Goal: Task Accomplishment & Management: Manage account settings

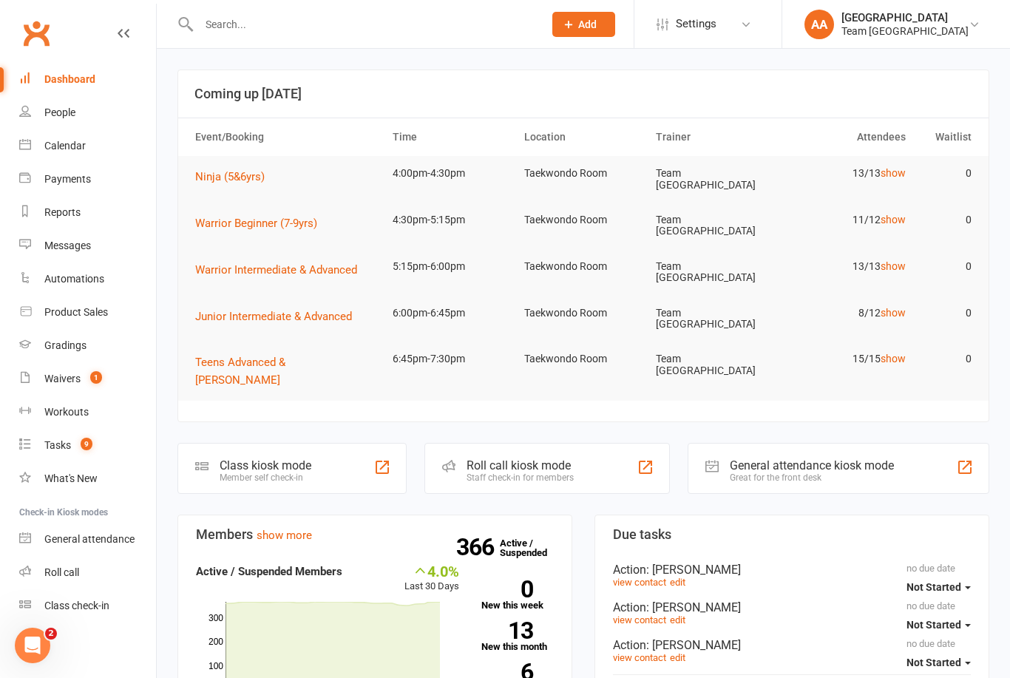
click at [233, 20] on input "text" at bounding box center [363, 24] width 339 height 21
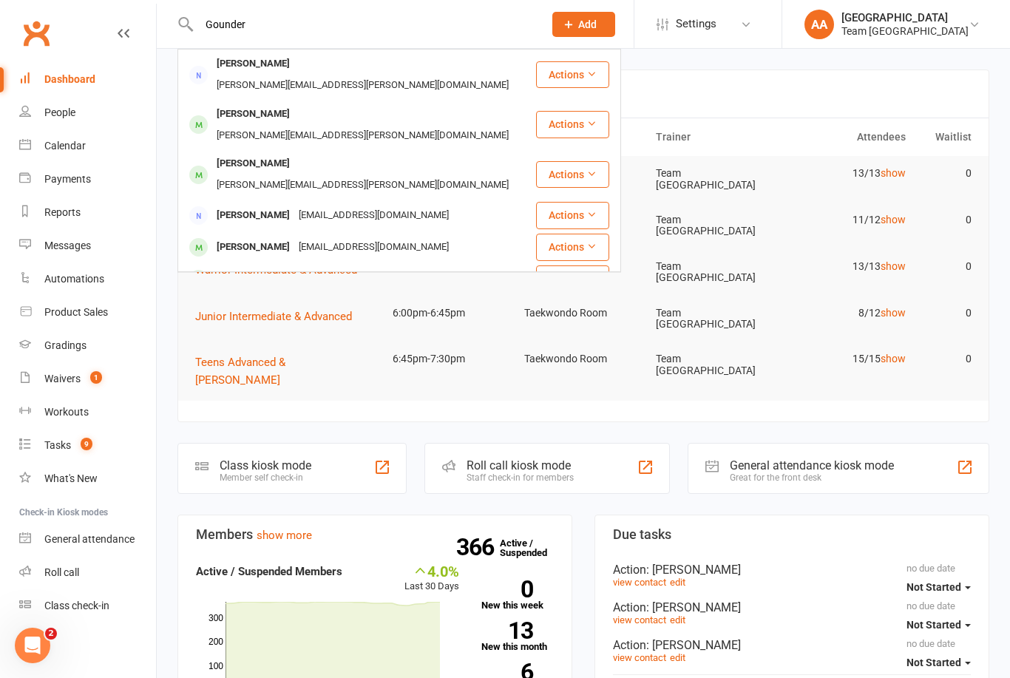
type input "Gounder"
click at [276, 65] on div "[PERSON_NAME]" at bounding box center [253, 63] width 82 height 21
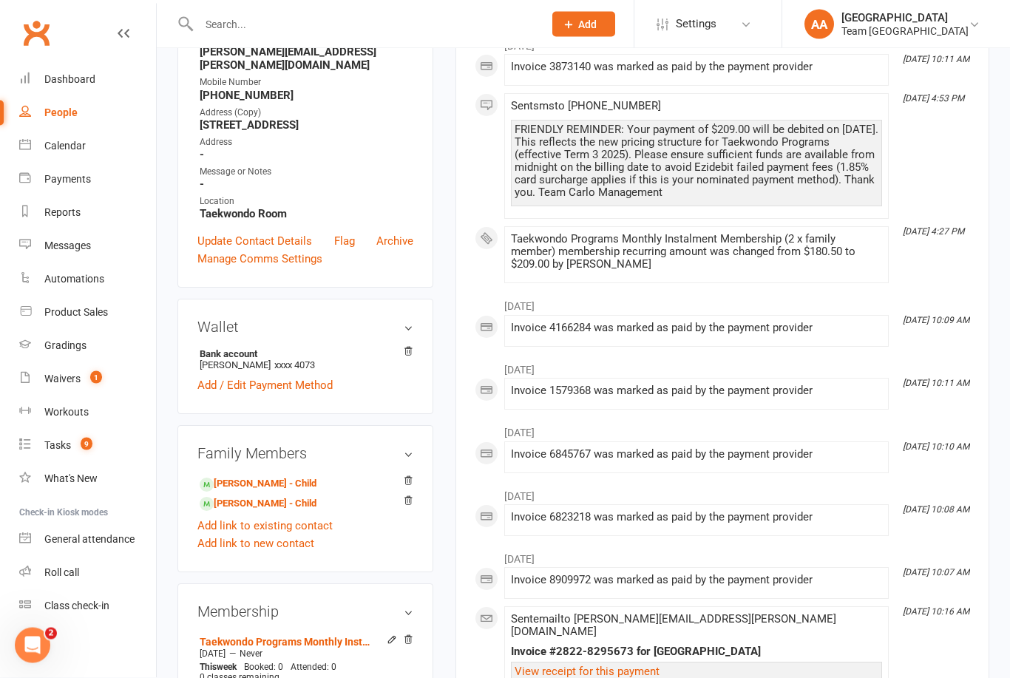
scroll to position [252, 0]
click at [257, 496] on link "[PERSON_NAME] - Child" at bounding box center [258, 504] width 117 height 16
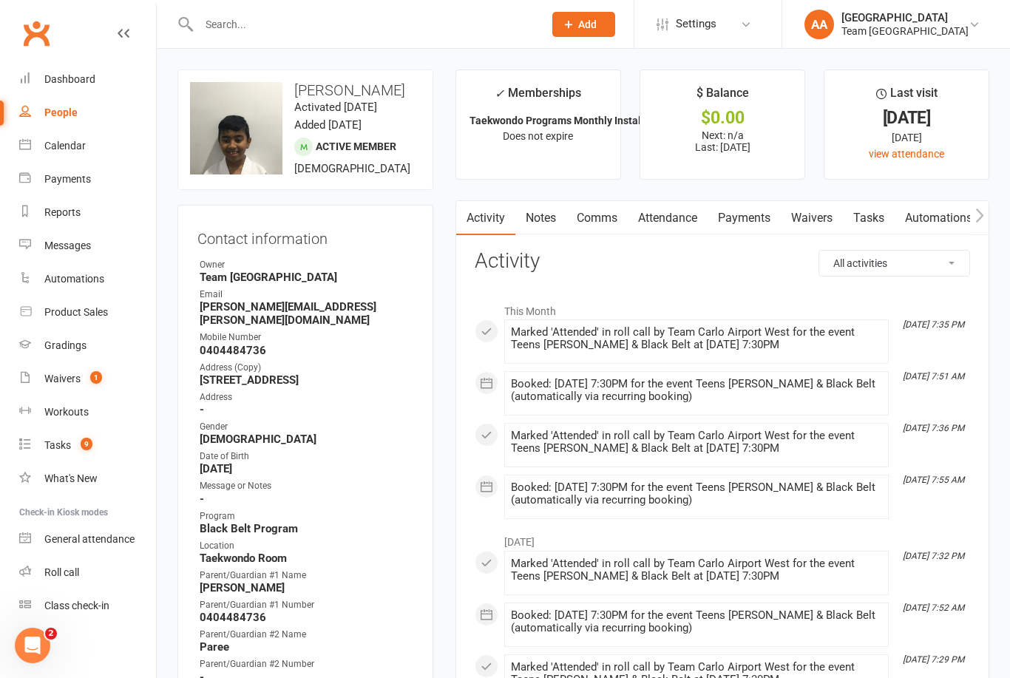
click at [73, 149] on div "Calendar" at bounding box center [64, 146] width 41 height 12
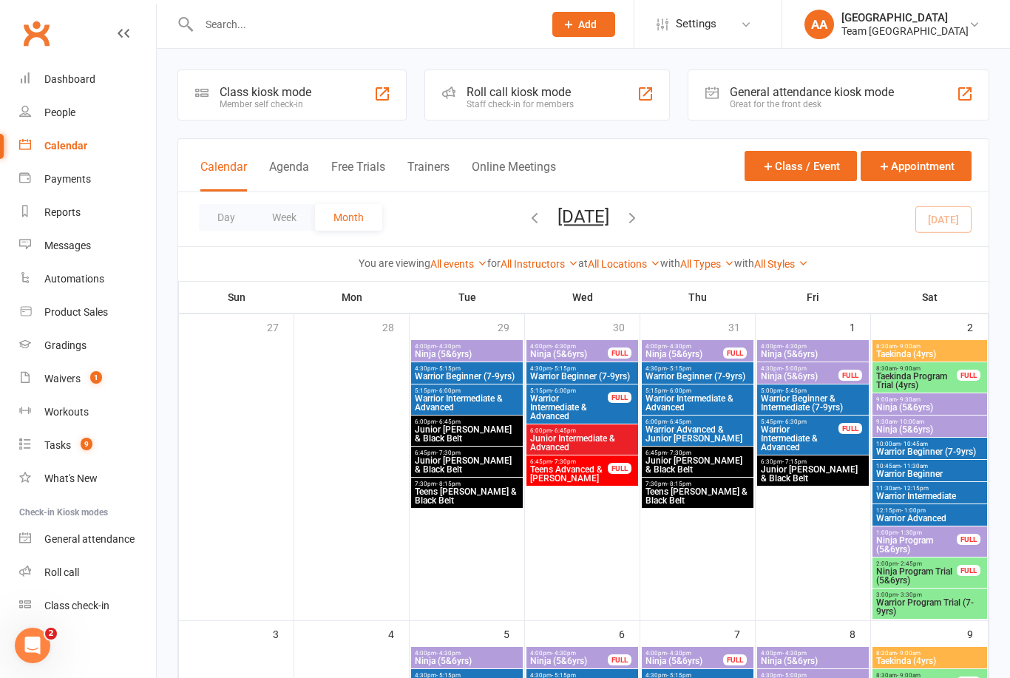
click at [231, 223] on button "Day" at bounding box center [226, 217] width 55 height 27
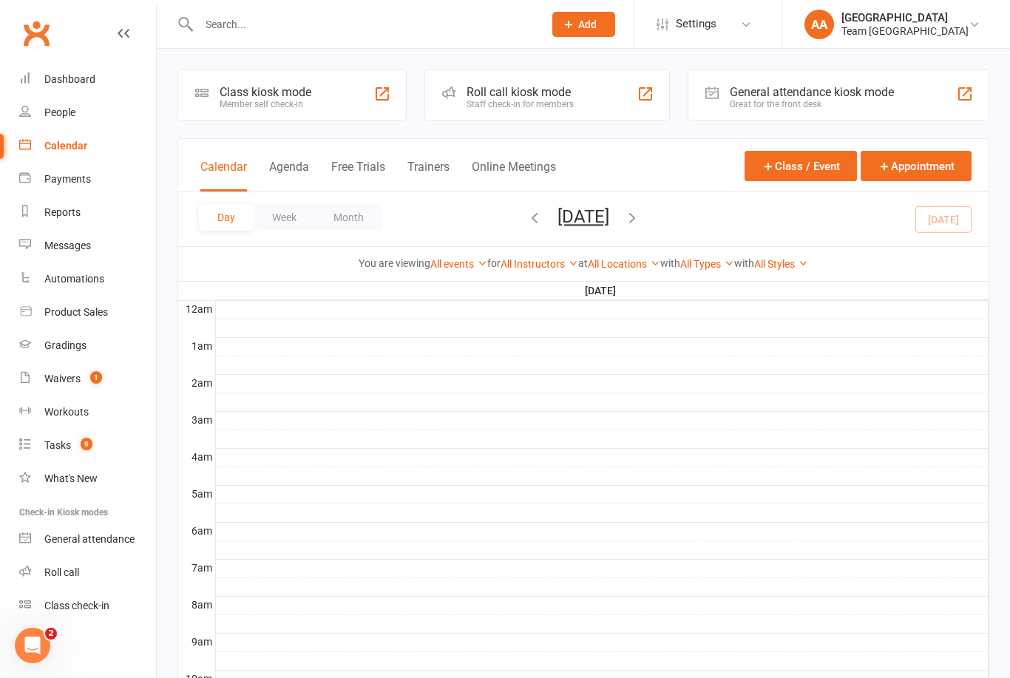
click at [609, 226] on button "[DATE]" at bounding box center [584, 216] width 52 height 21
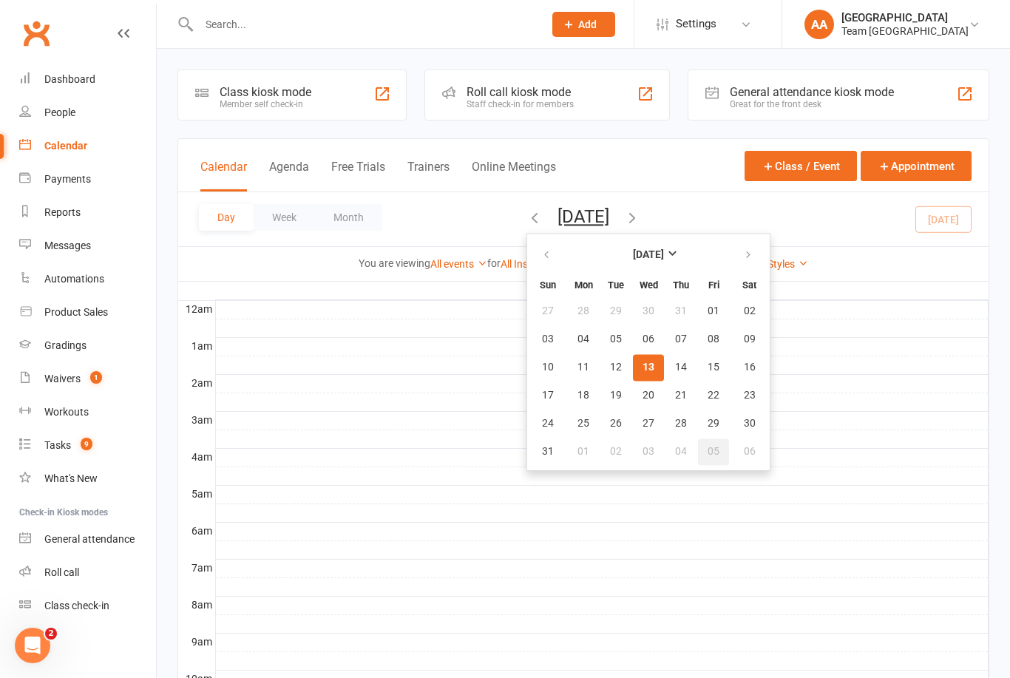
click at [698, 454] on button "05" at bounding box center [713, 451] width 31 height 27
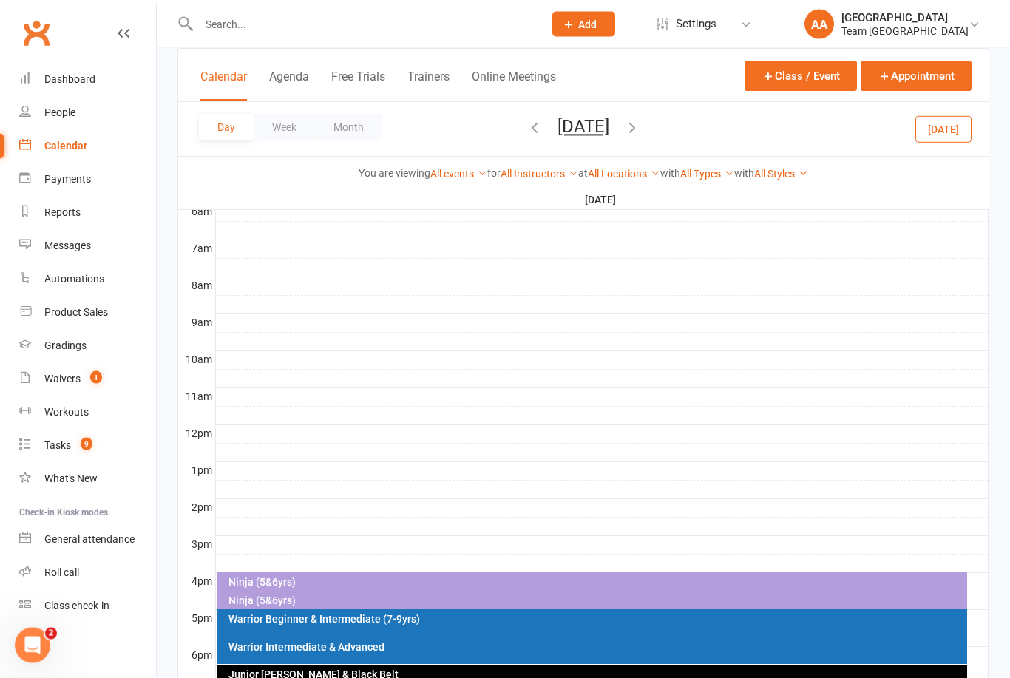
click at [609, 135] on button "[DATE]" at bounding box center [584, 126] width 52 height 21
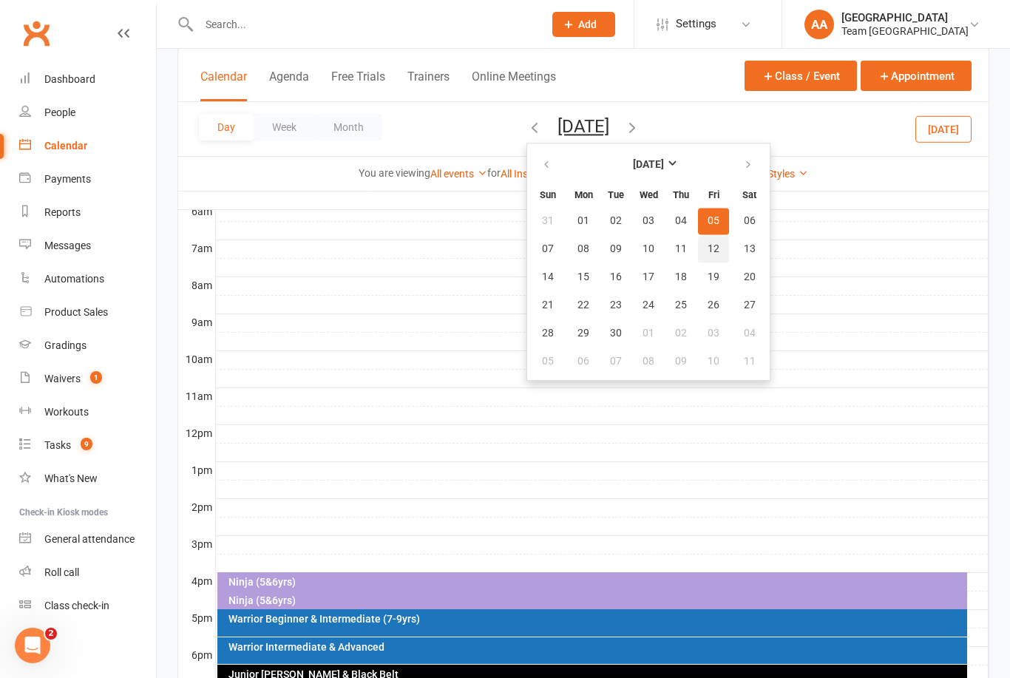
click at [698, 248] on button "12" at bounding box center [713, 249] width 31 height 27
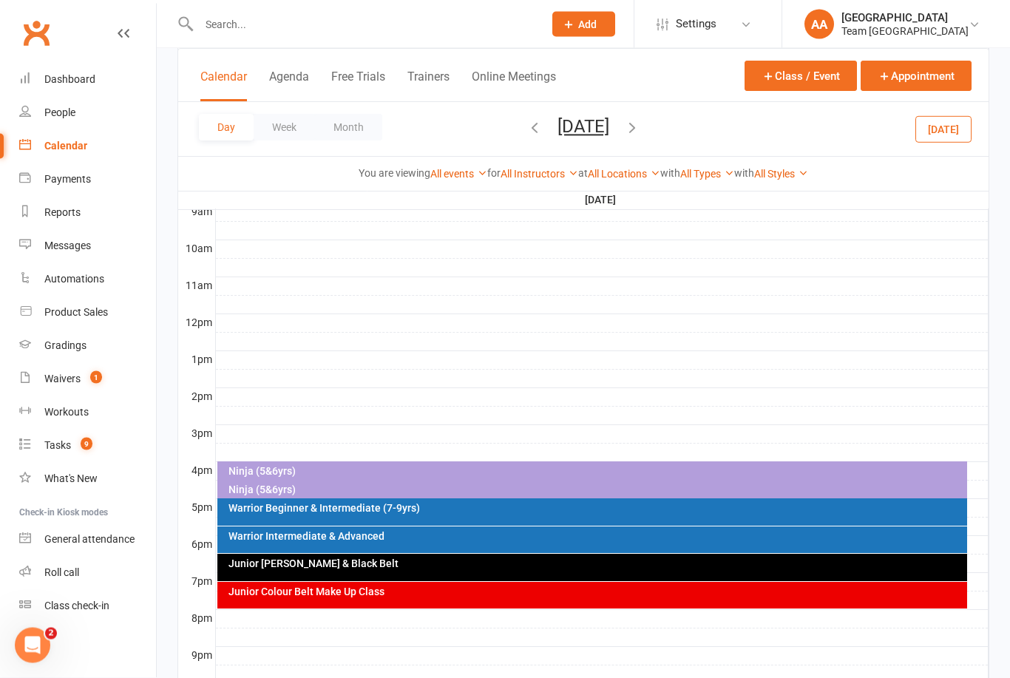
click at [402, 596] on div "Junior Colour Belt Make Up Class" at bounding box center [596, 592] width 737 height 10
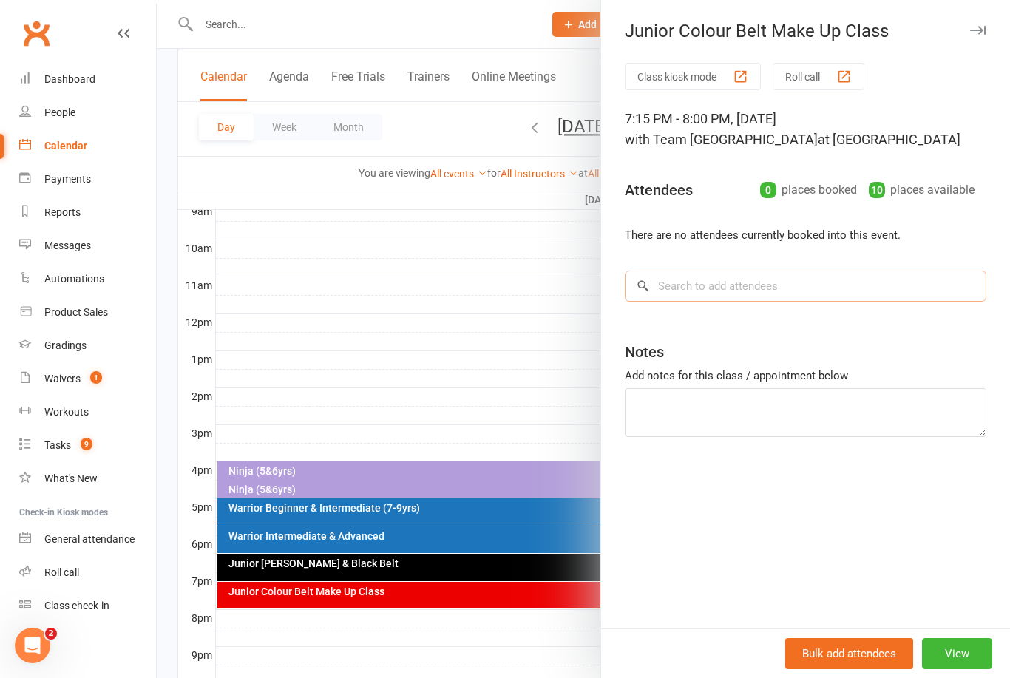
click at [688, 282] on input "search" at bounding box center [806, 286] width 362 height 31
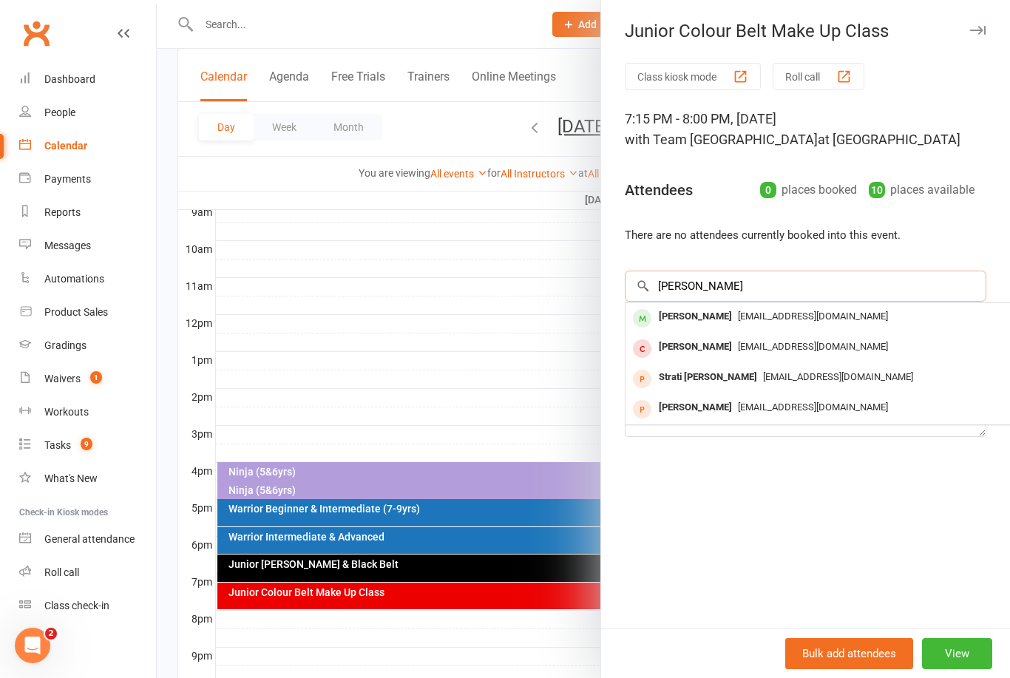
type input "[PERSON_NAME]"
click at [719, 317] on div "[PERSON_NAME]" at bounding box center [695, 316] width 85 height 21
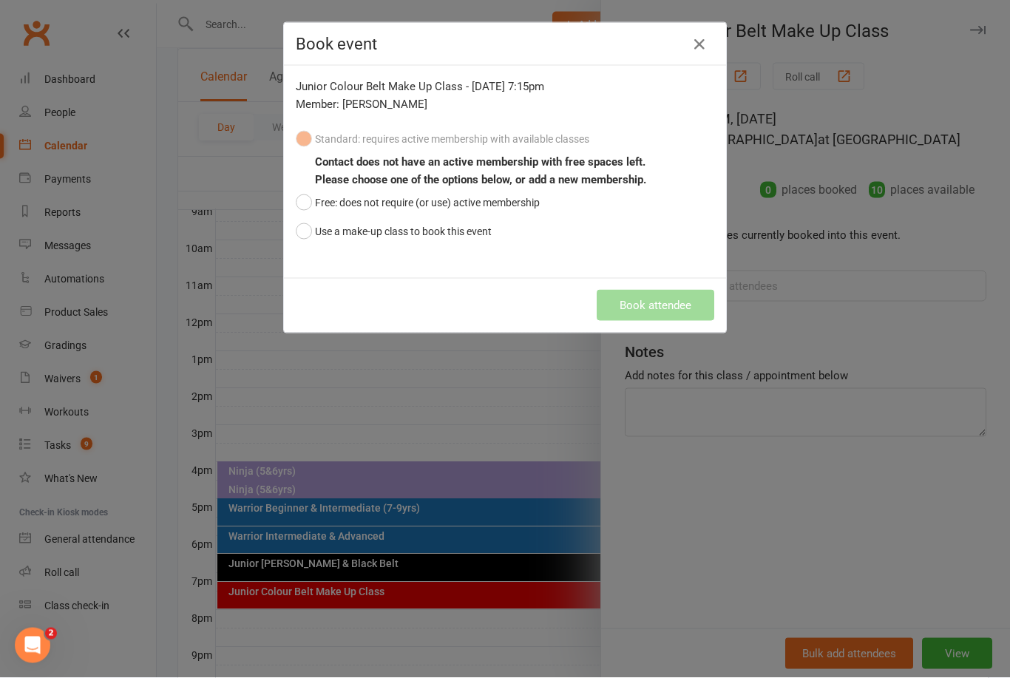
click at [306, 234] on button "Use a make-up class to book this event" at bounding box center [394, 231] width 196 height 28
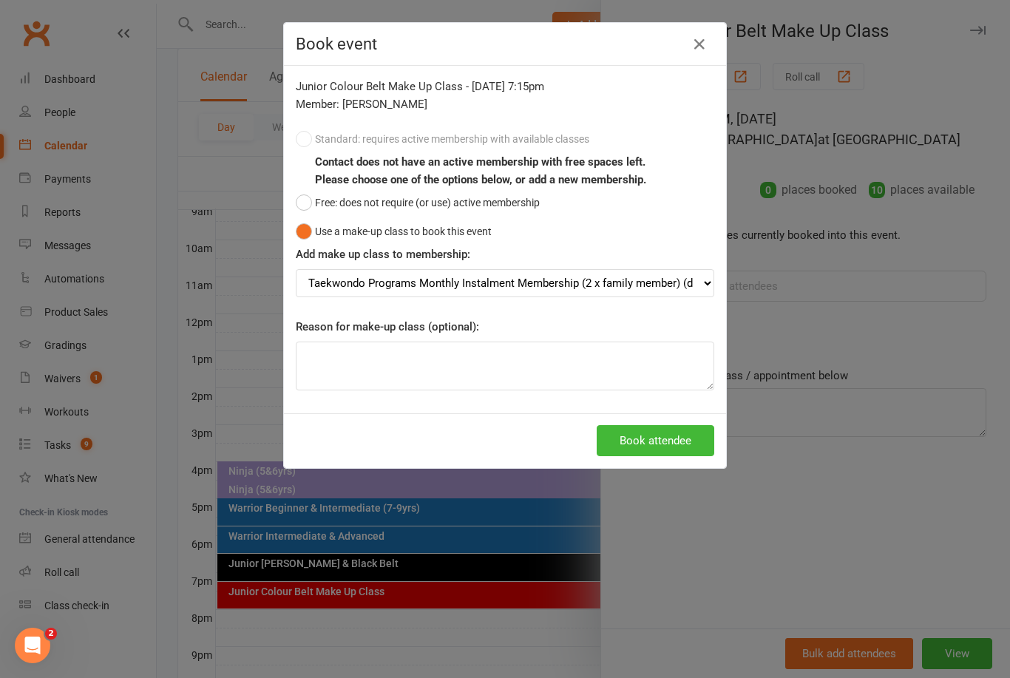
click at [657, 447] on button "Book attendee" at bounding box center [656, 440] width 118 height 31
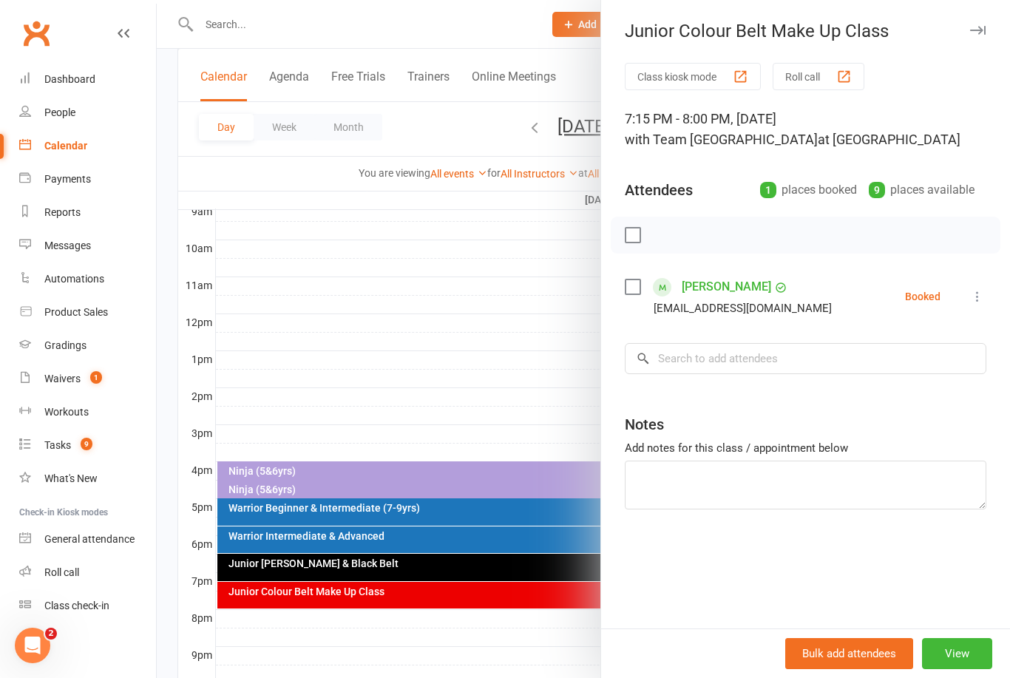
click at [493, 396] on div at bounding box center [583, 339] width 853 height 678
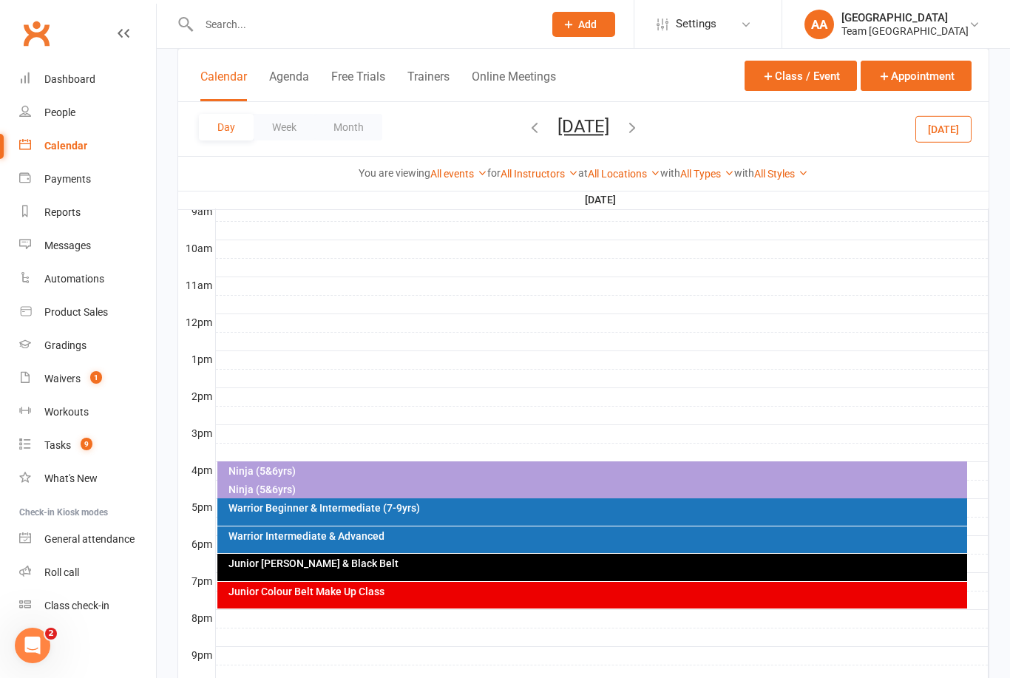
click at [609, 129] on button "[DATE]" at bounding box center [584, 126] width 52 height 21
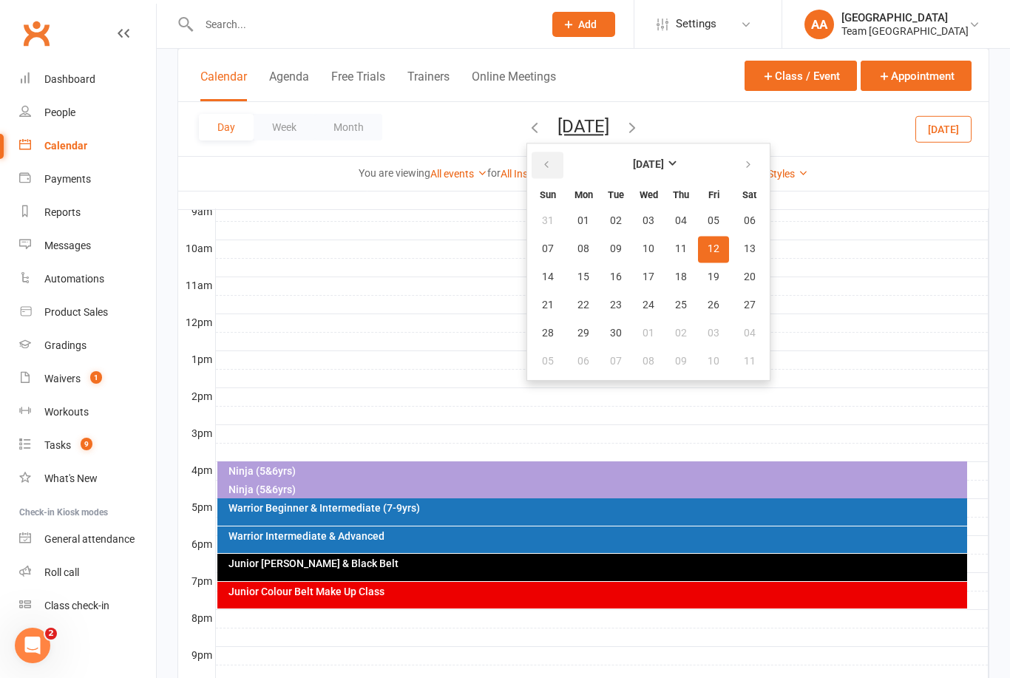
click at [541, 167] on icon "button" at bounding box center [546, 165] width 10 height 12
click at [643, 275] on span "13" at bounding box center [649, 277] width 12 height 12
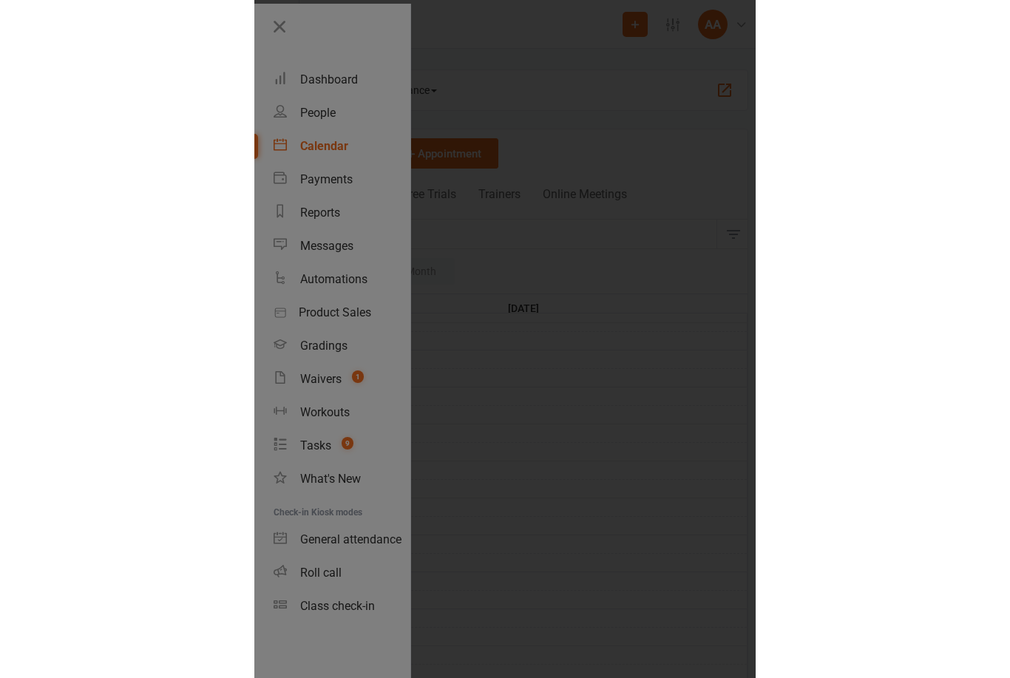
scroll to position [454, 0]
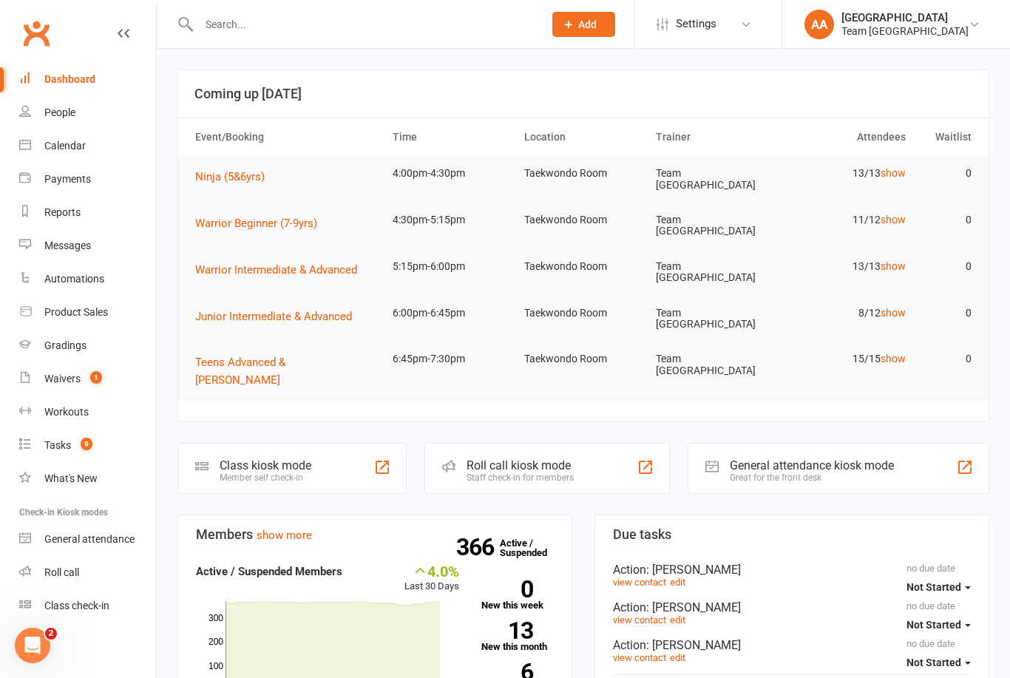
click at [93, 143] on link "Calendar" at bounding box center [87, 145] width 137 height 33
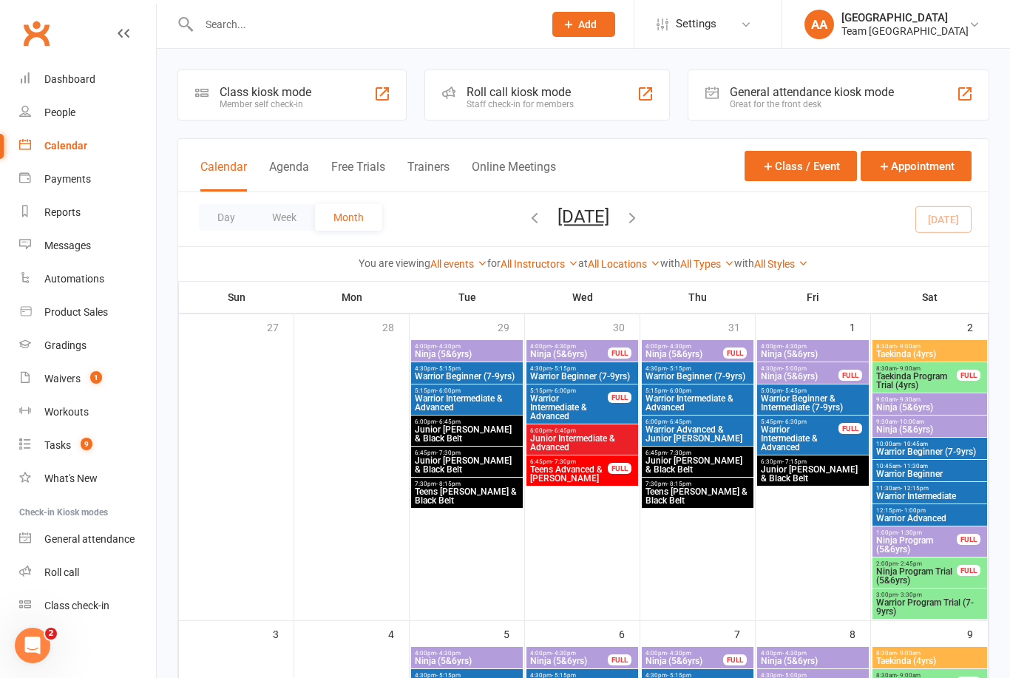
click at [227, 227] on button "Day" at bounding box center [226, 217] width 55 height 27
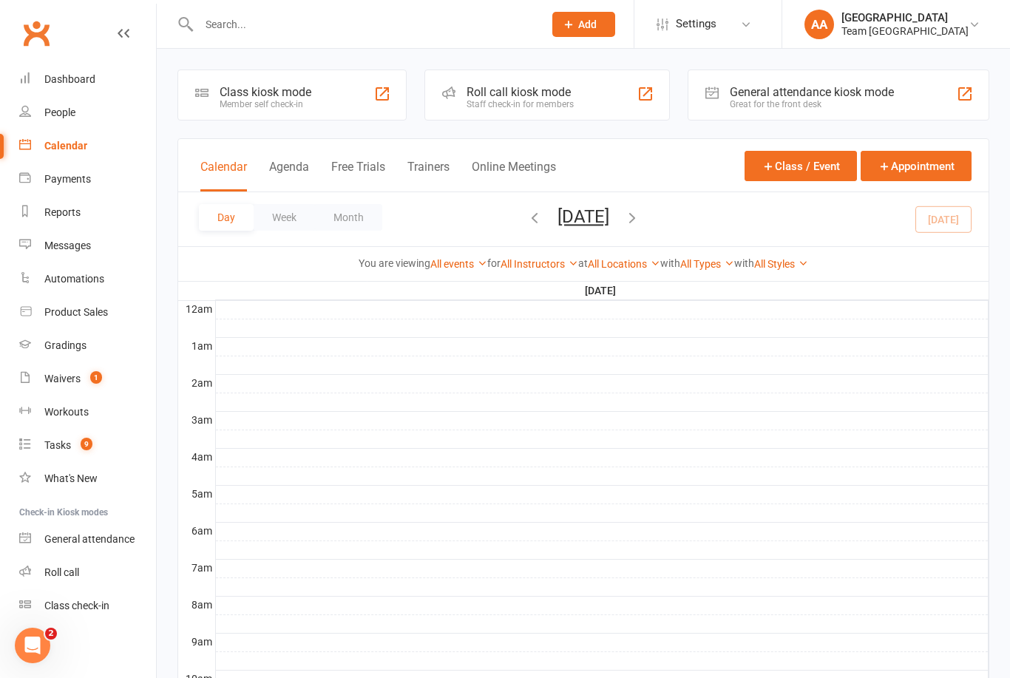
click at [600, 223] on button "[DATE]" at bounding box center [584, 216] width 52 height 21
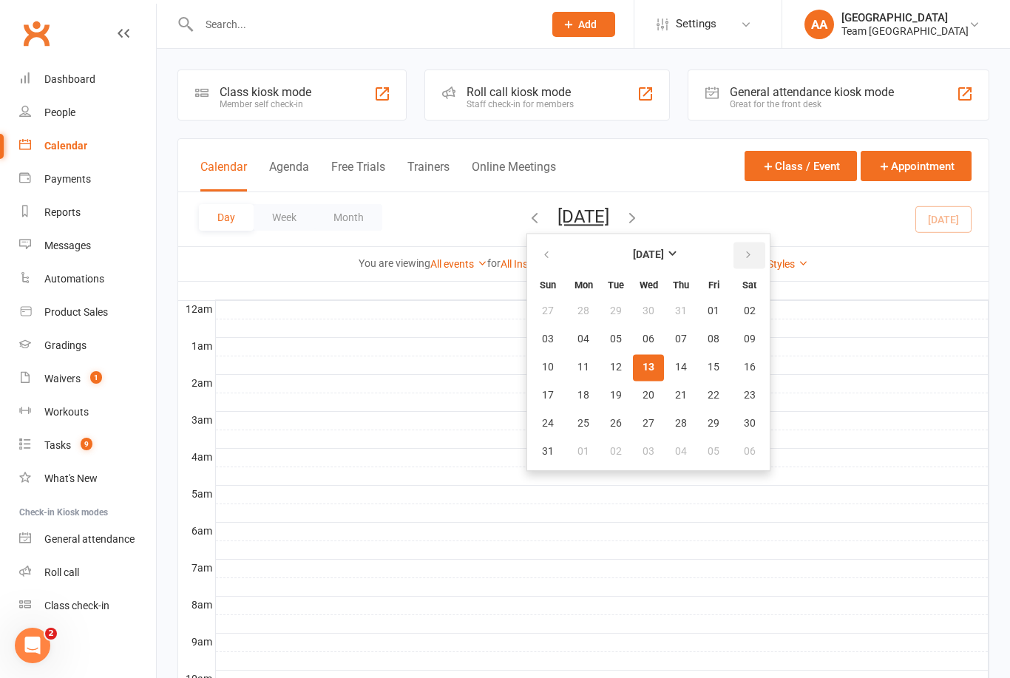
click at [743, 261] on icon "button" at bounding box center [748, 255] width 10 height 12
click at [532, 257] on button "button" at bounding box center [548, 255] width 32 height 27
click at [541, 250] on icon "button" at bounding box center [546, 255] width 10 height 12
click at [734, 259] on button "button" at bounding box center [750, 255] width 32 height 27
click at [643, 372] on span "13" at bounding box center [649, 368] width 12 height 12
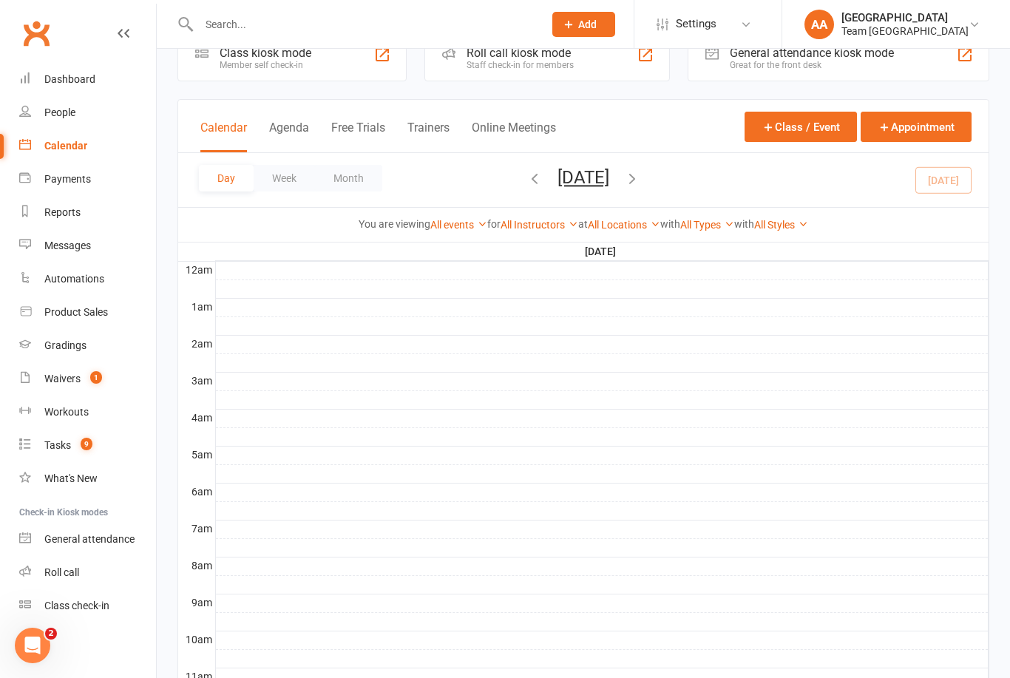
scroll to position [40, 0]
click at [82, 70] on link "Dashboard" at bounding box center [87, 79] width 137 height 33
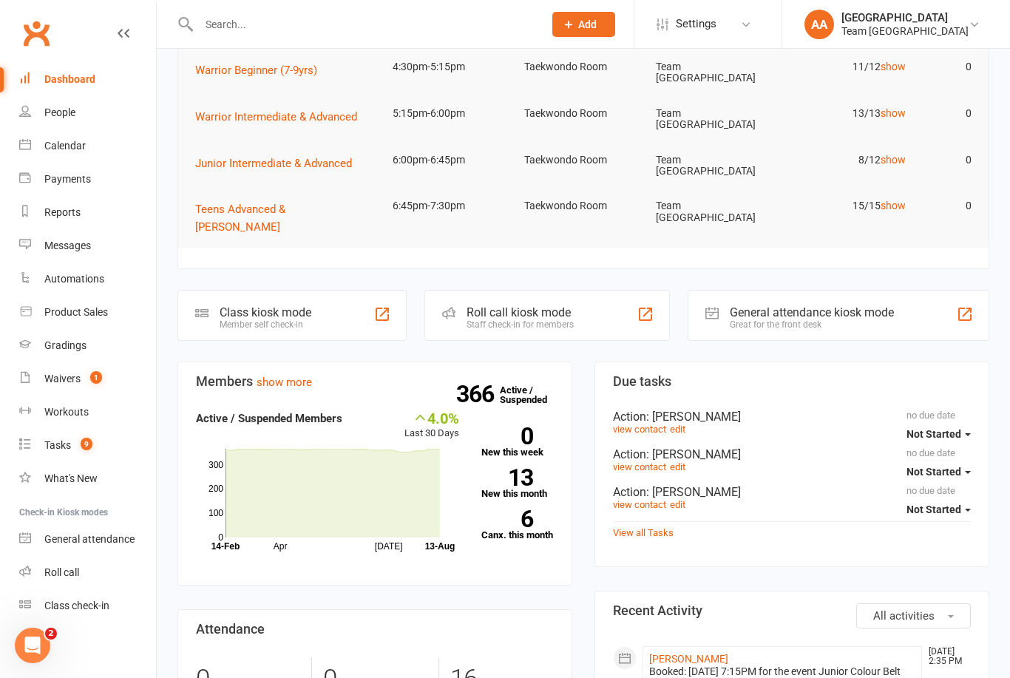
scroll to position [160, 0]
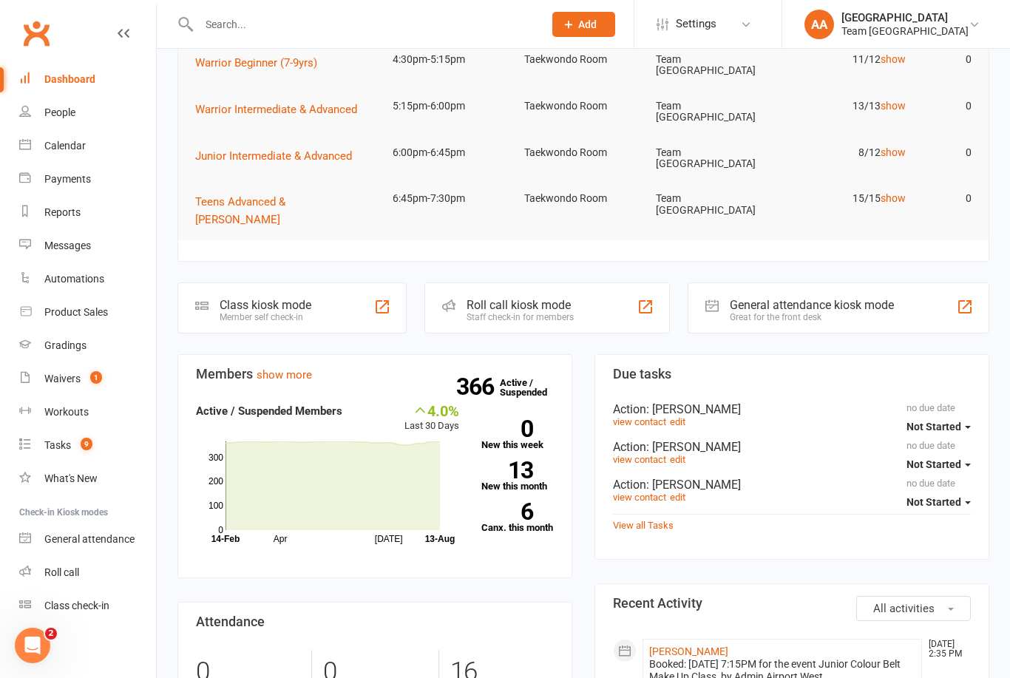
click at [651, 520] on link "View all Tasks" at bounding box center [643, 525] width 61 height 11
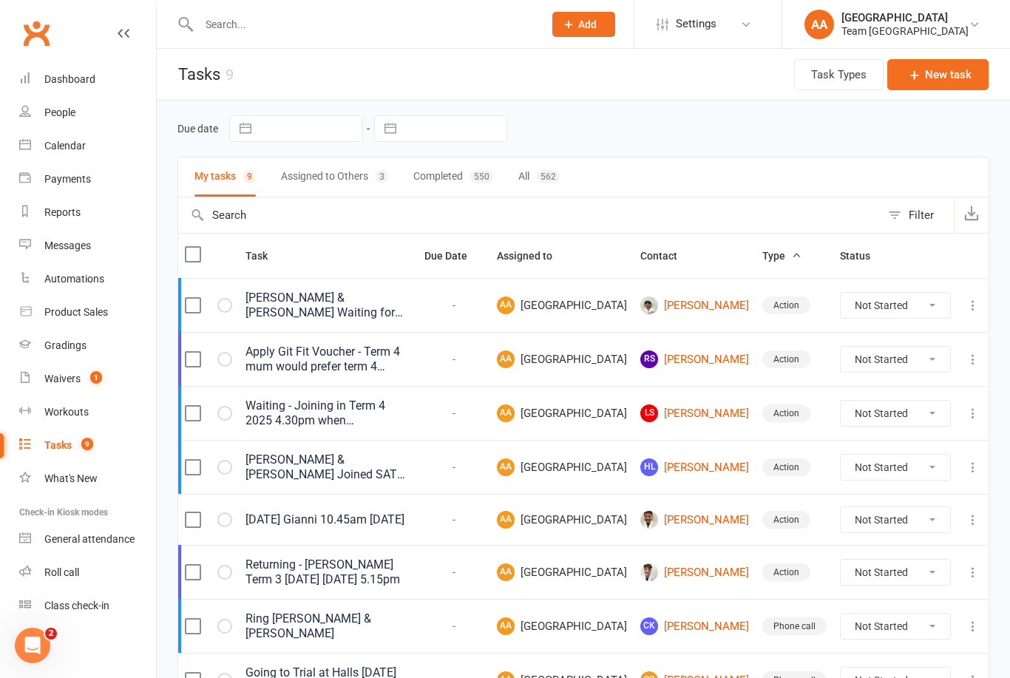
click at [950, 87] on button "New task" at bounding box center [937, 74] width 101 height 31
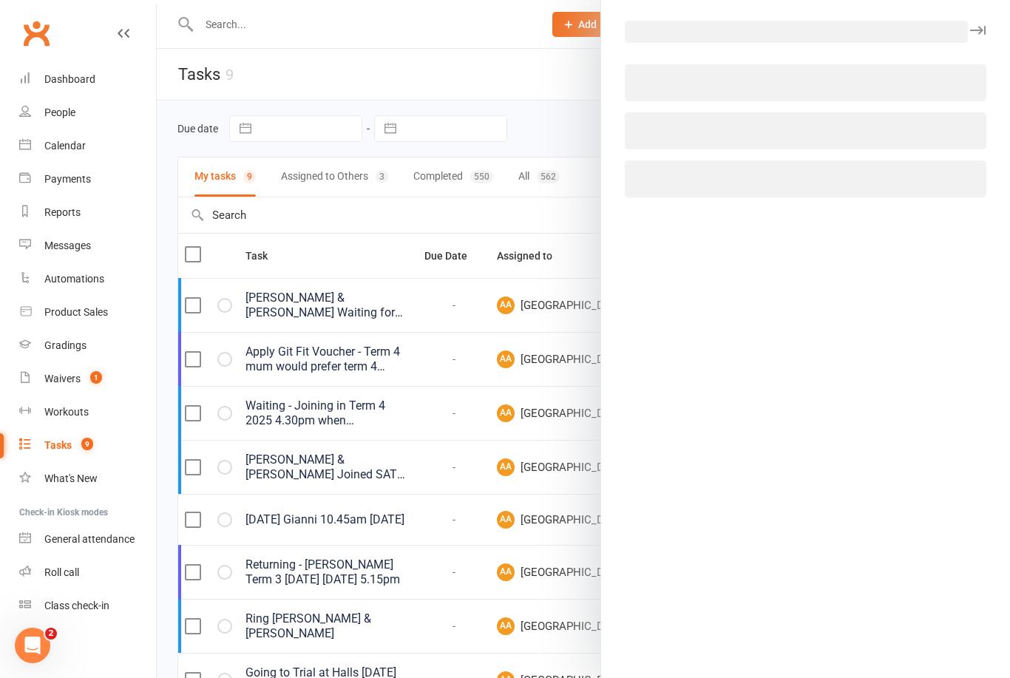
select select "14053"
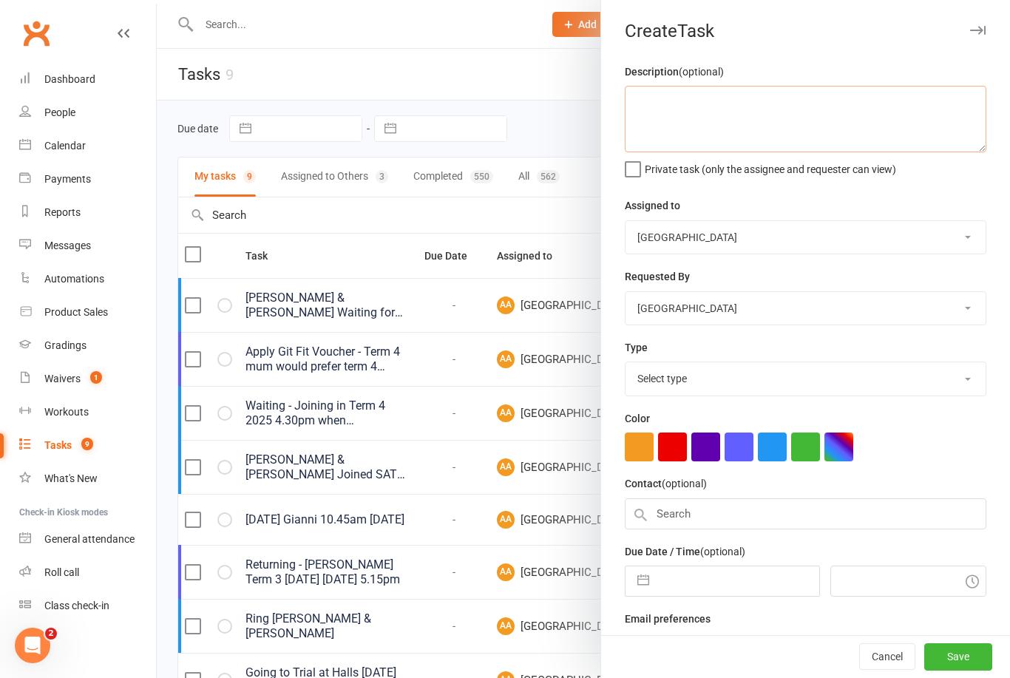
click at [702, 110] on textarea at bounding box center [806, 119] width 362 height 67
type textarea "S"
type textarea "ARIAN SIDHU- TERM 4 2025 move into SATURDAY 11.30am"
click at [727, 385] on select "Select type 6 month contact Action E-mail Meeting Phone call Add new task type" at bounding box center [806, 378] width 360 height 33
select select "12832"
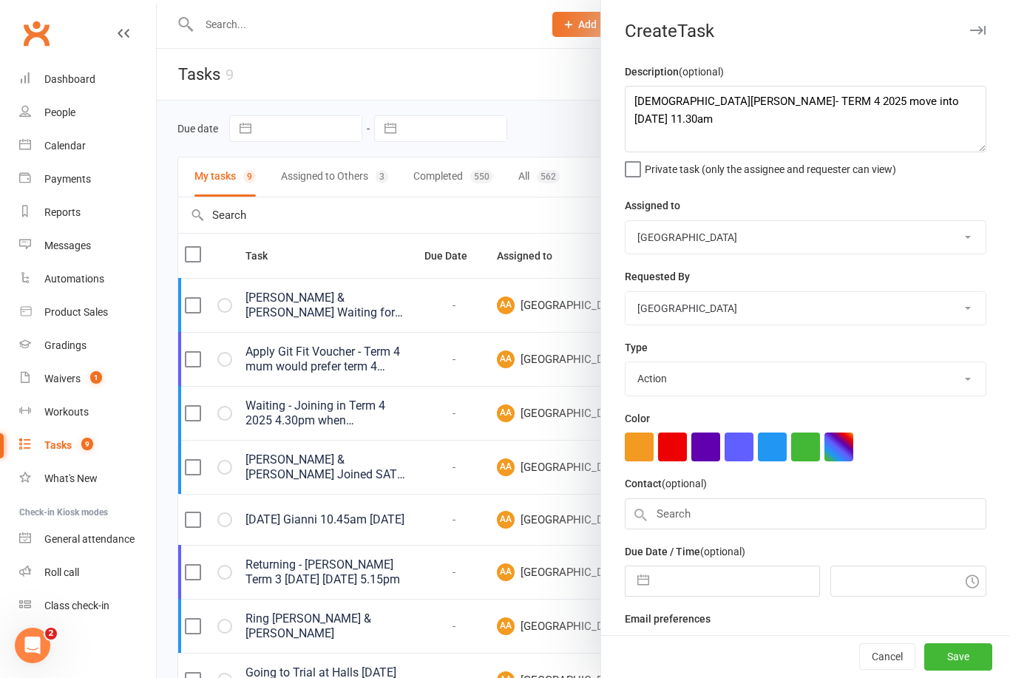
click at [772, 450] on button "button" at bounding box center [772, 447] width 29 height 29
click at [700, 511] on input "text" at bounding box center [806, 513] width 362 height 31
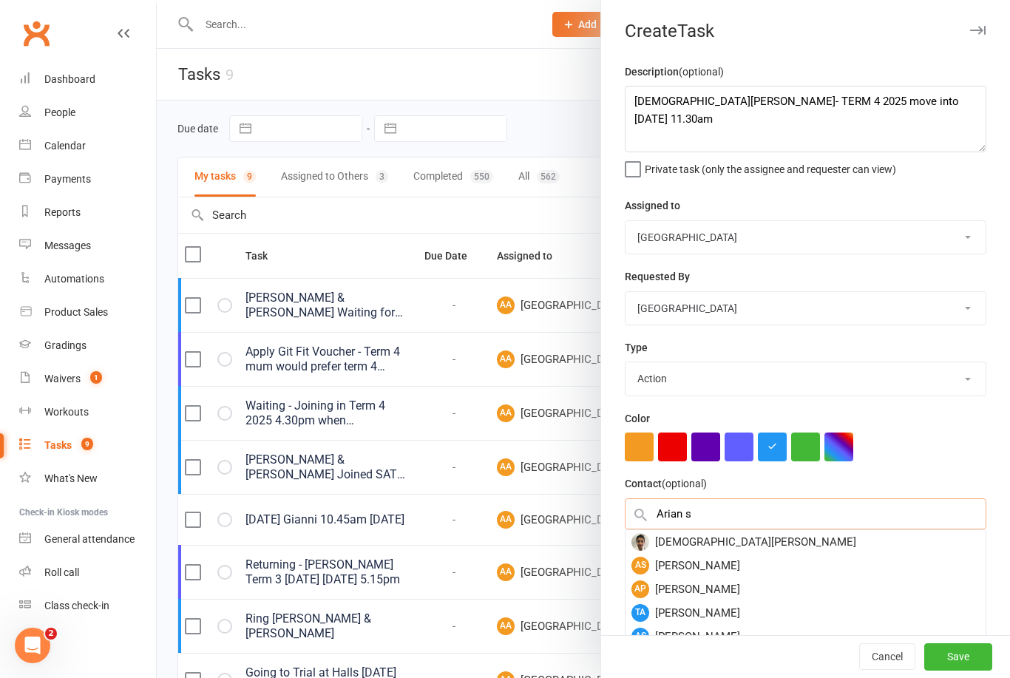
type input "Arian s"
click at [708, 538] on div "Arian Sidhu" at bounding box center [806, 542] width 360 height 24
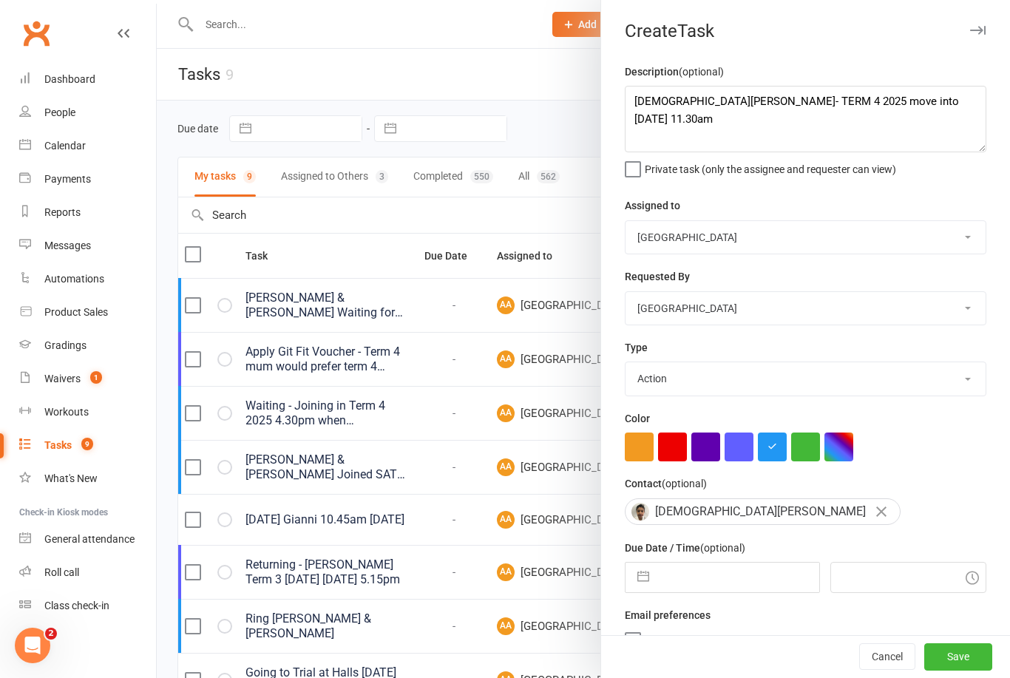
click at [958, 660] on button "Save" at bounding box center [958, 657] width 68 height 27
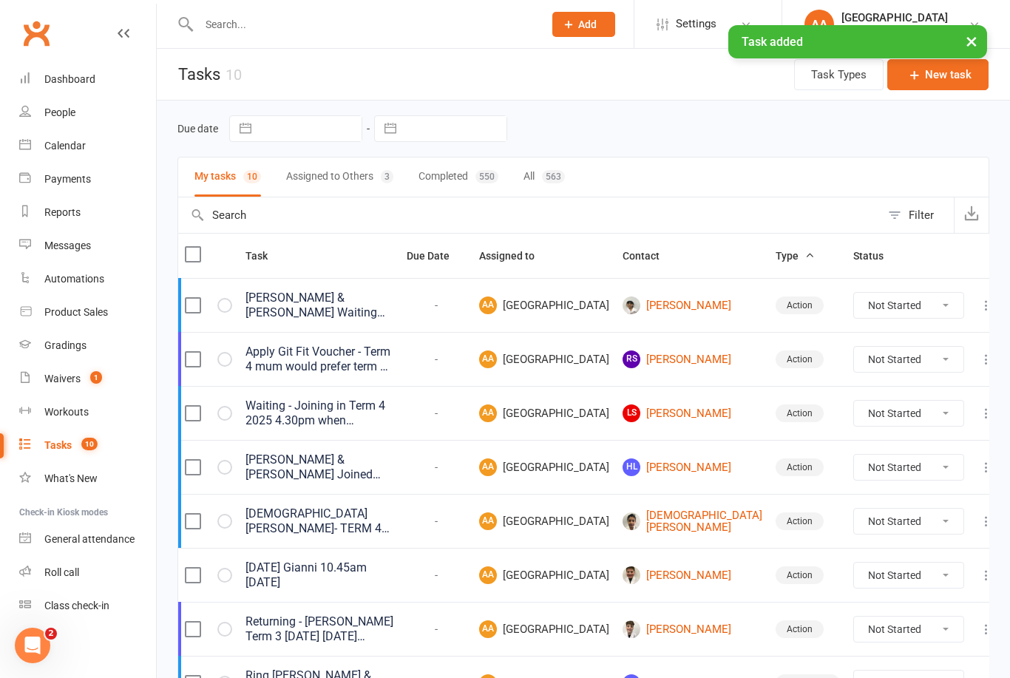
scroll to position [26, 0]
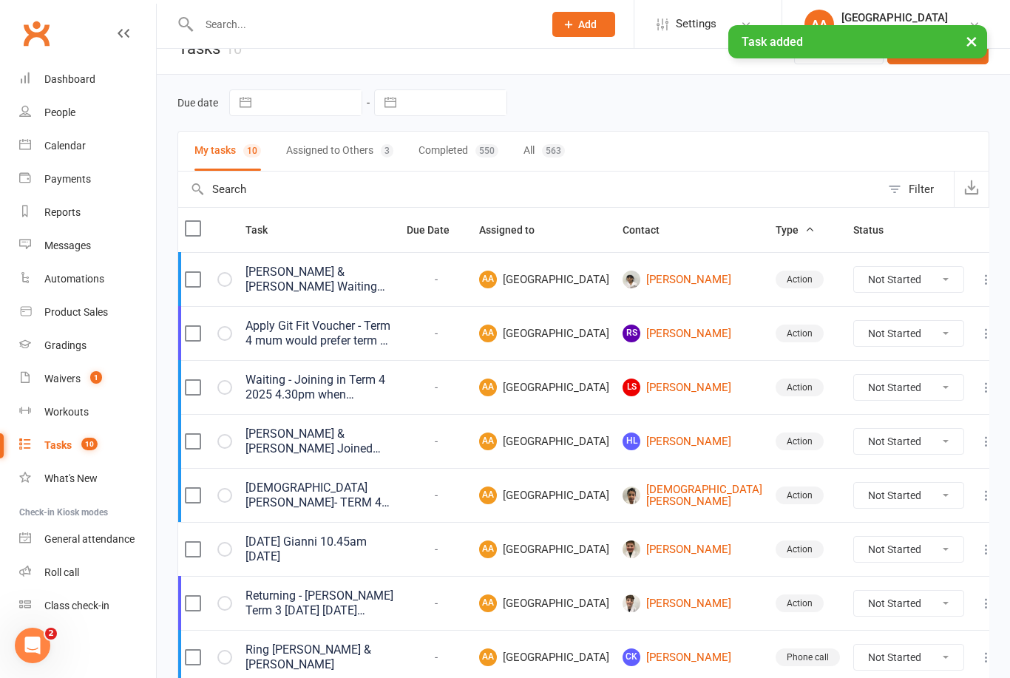
click at [714, 508] on link "Arian Sidhu" at bounding box center [693, 496] width 140 height 24
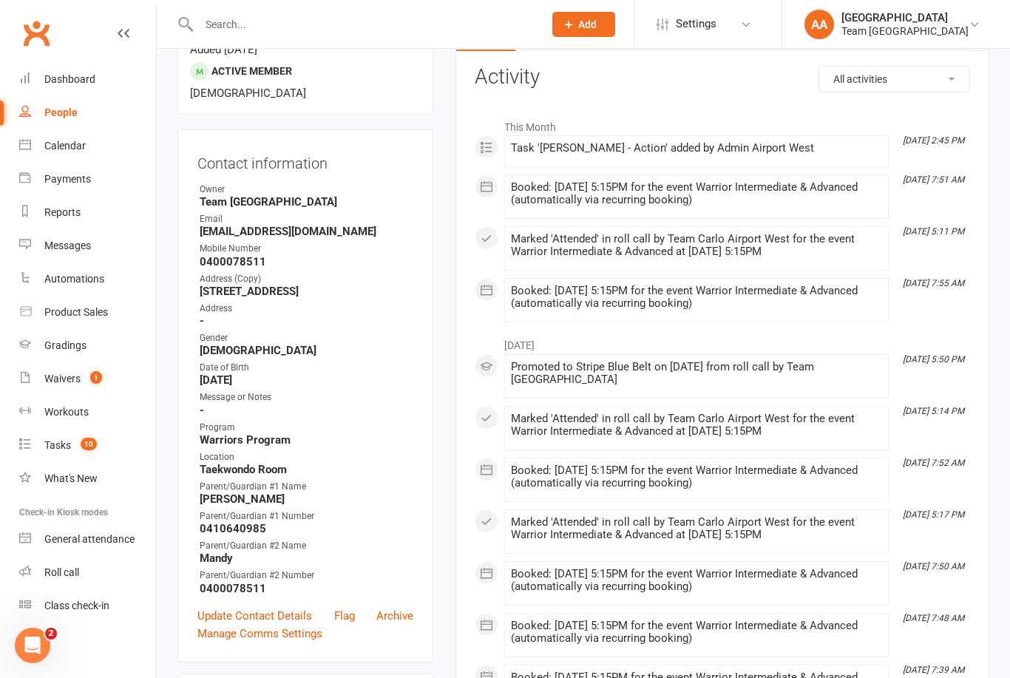
scroll to position [132, 0]
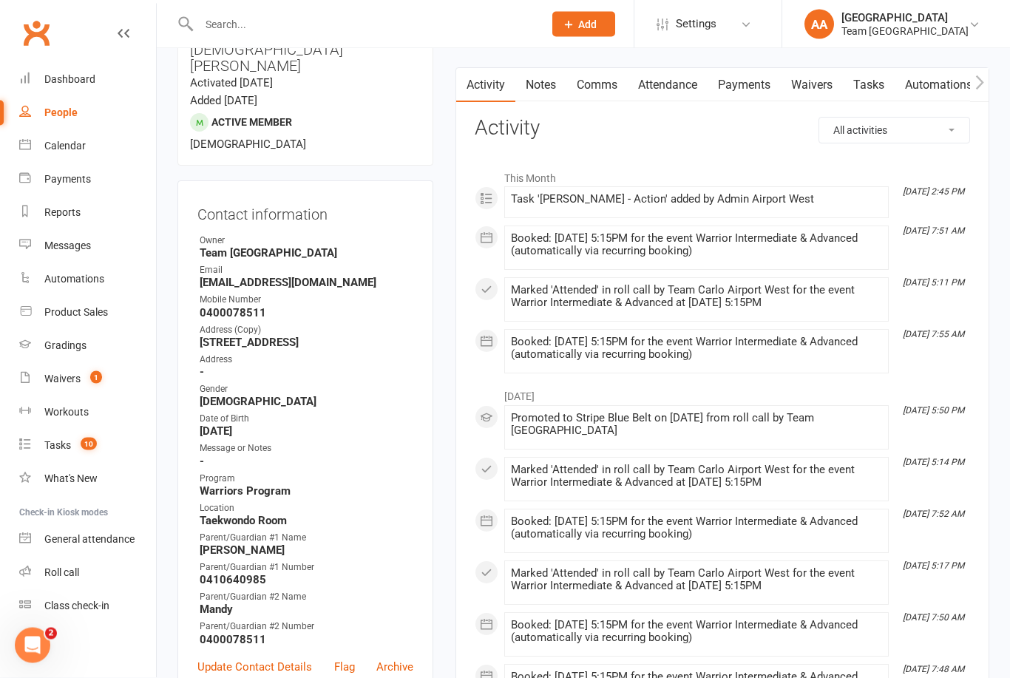
click at [75, 382] on div "Waivers" at bounding box center [62, 379] width 36 height 12
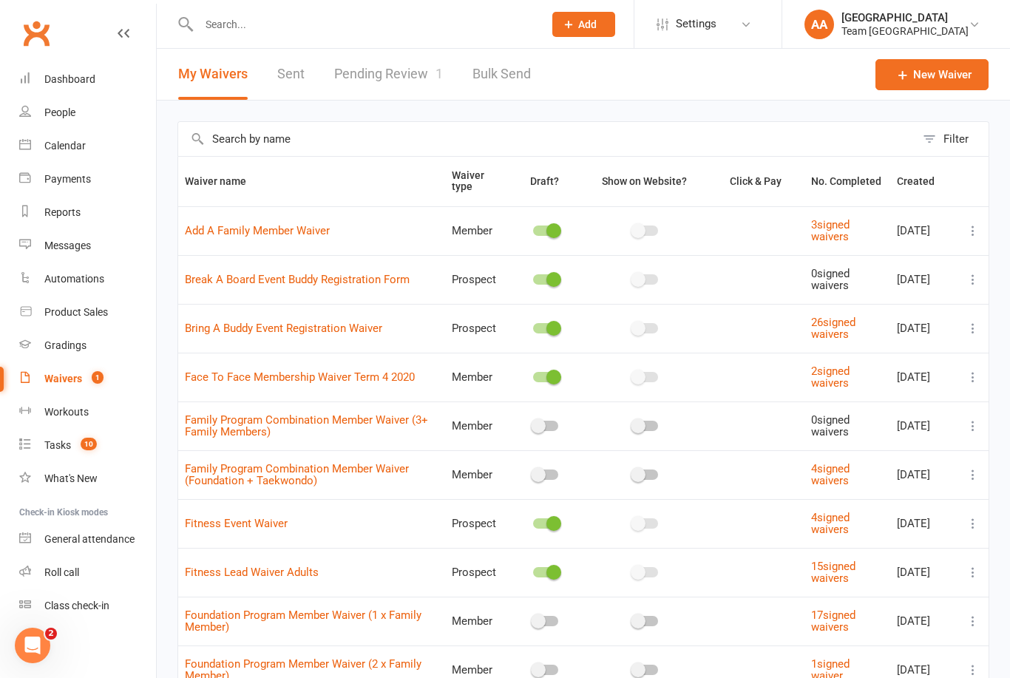
click at [390, 70] on link "Pending Review 1" at bounding box center [388, 74] width 109 height 51
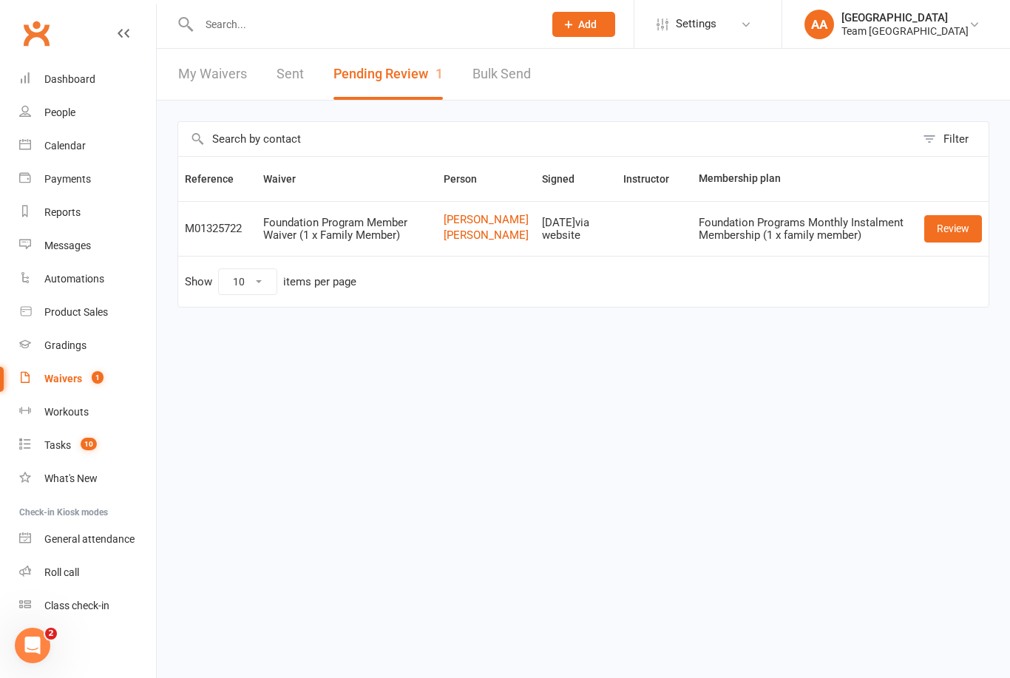
click at [251, 21] on input "text" at bounding box center [363, 24] width 339 height 21
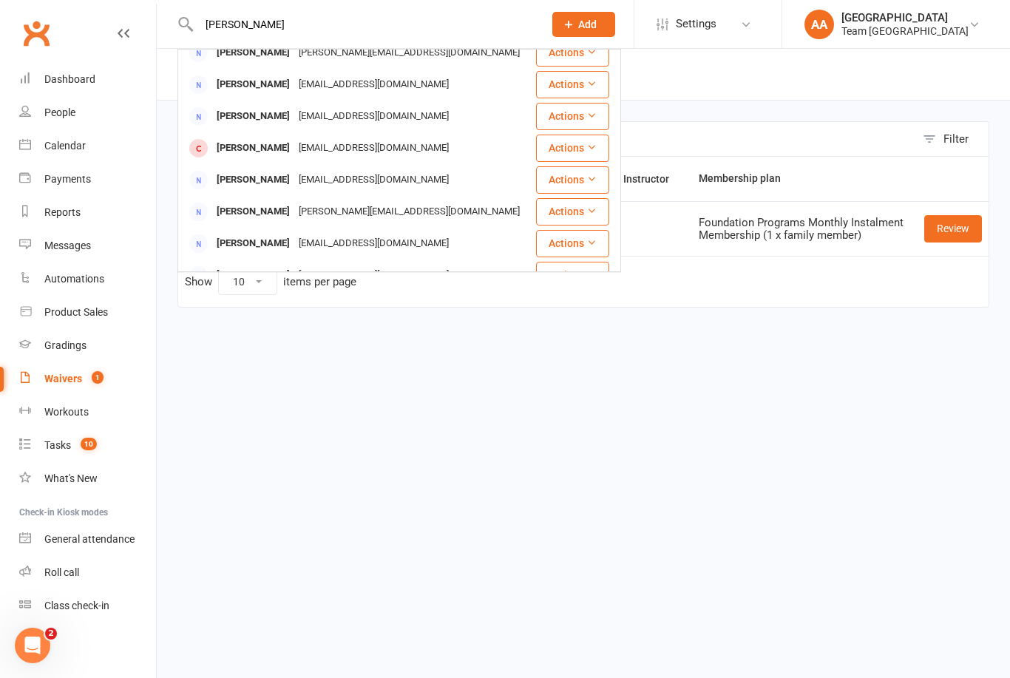
scroll to position [292, 0]
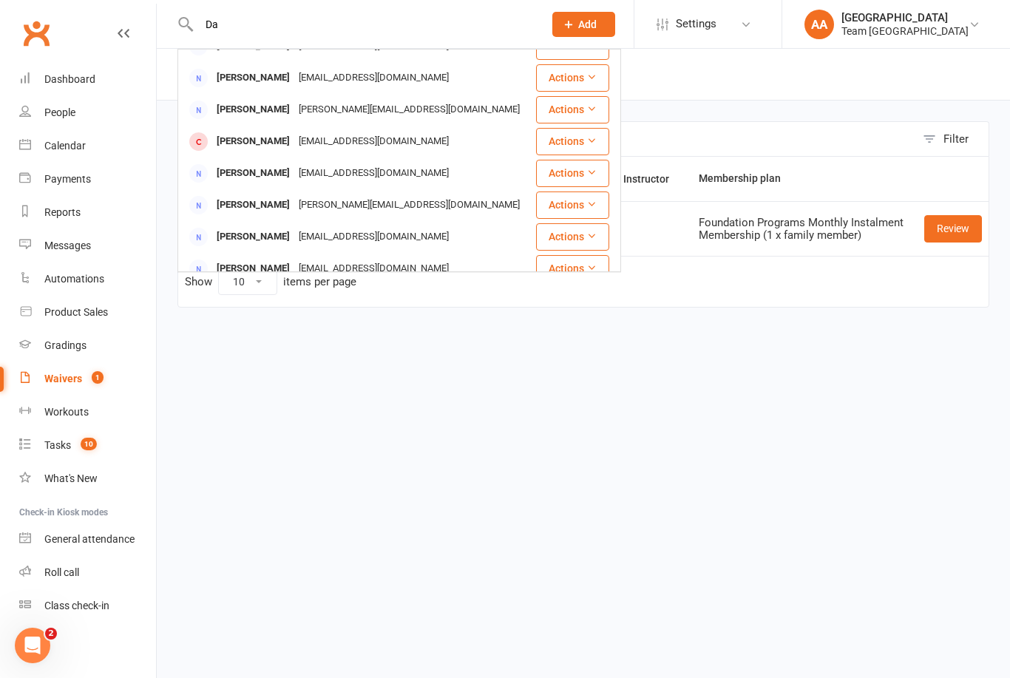
type input "D"
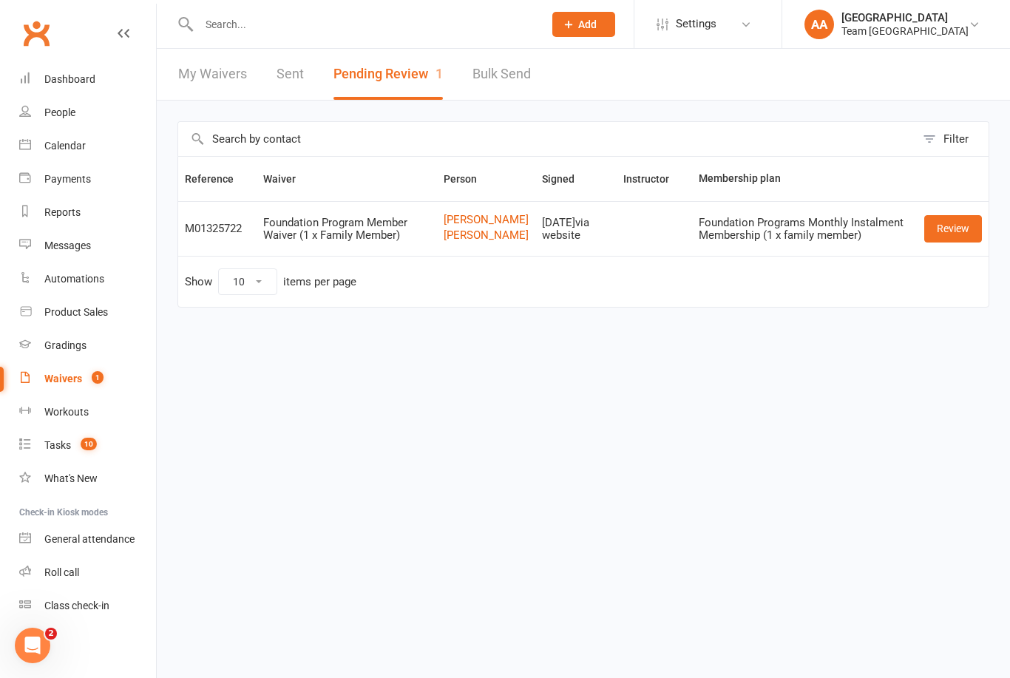
click at [80, 143] on div "Calendar" at bounding box center [64, 146] width 41 height 12
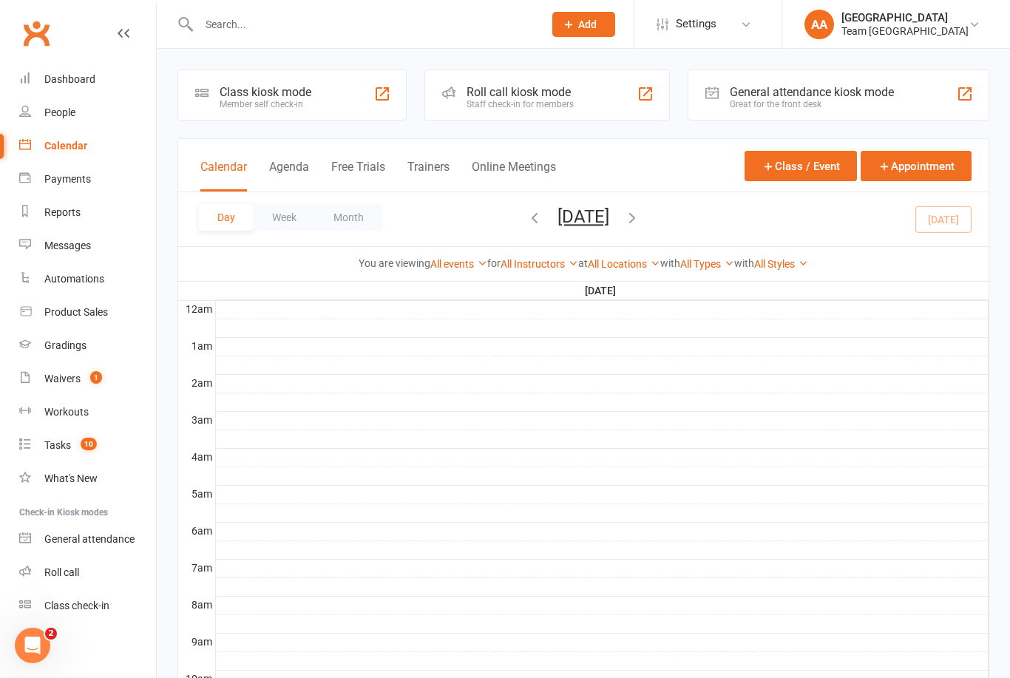
click at [609, 225] on button "[DATE]" at bounding box center [584, 216] width 52 height 21
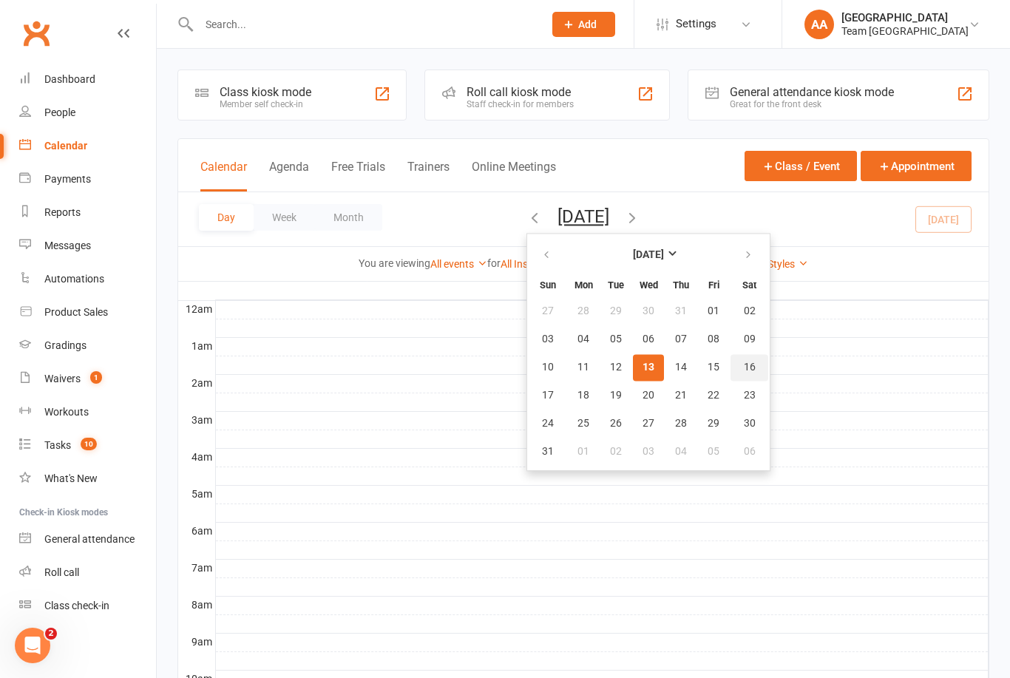
click at [731, 373] on button "16" at bounding box center [750, 367] width 38 height 27
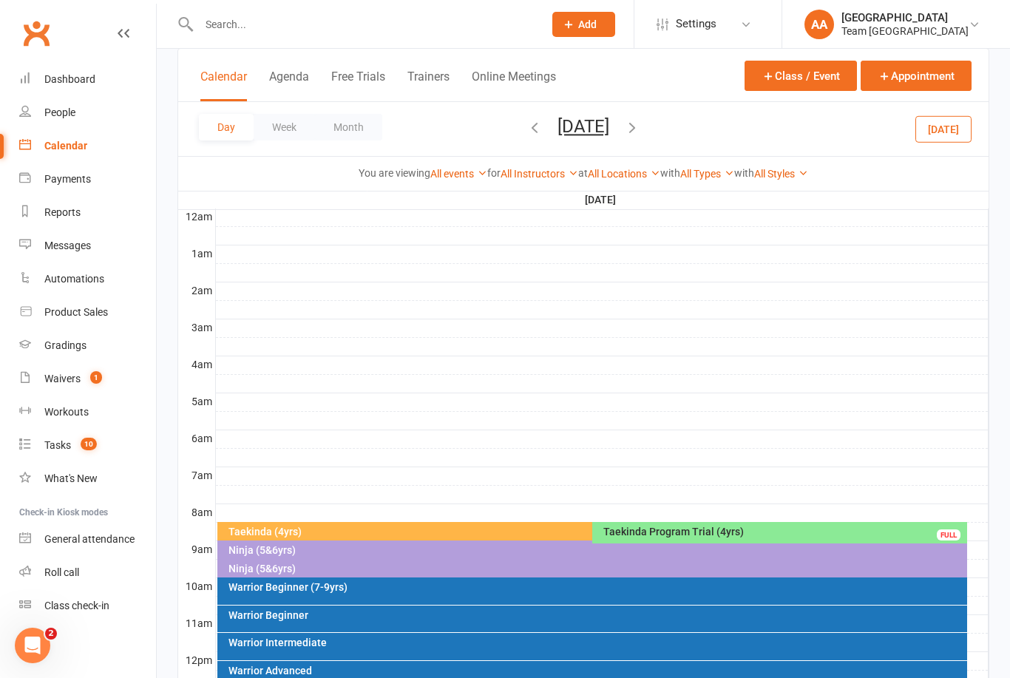
scroll to position [95, 0]
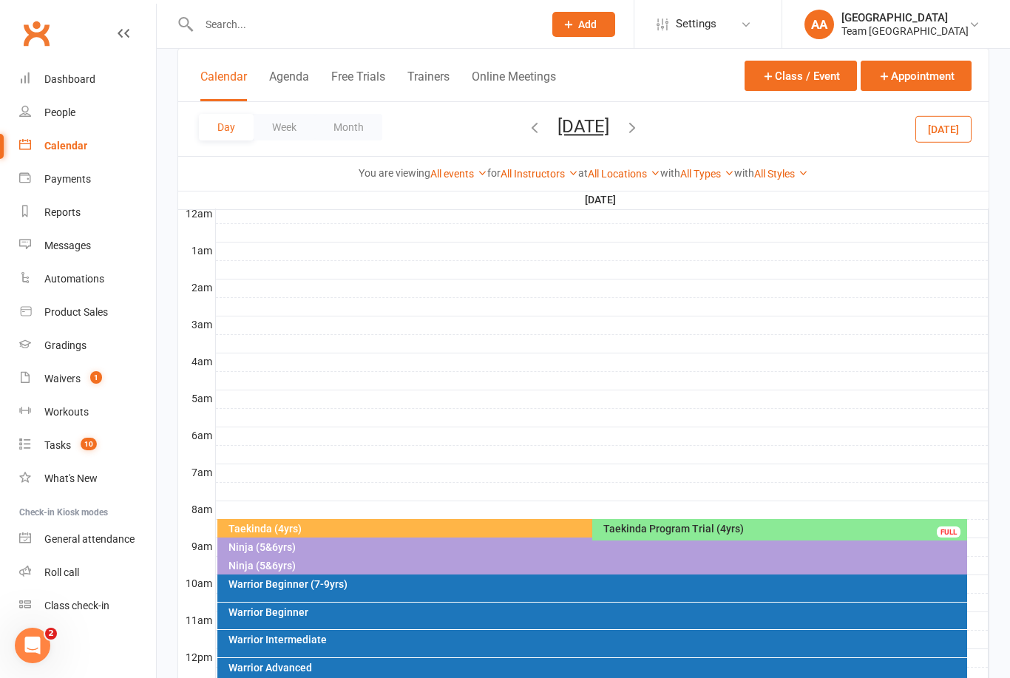
click at [398, 535] on div "Taekinda (4yrs)" at bounding box center [585, 529] width 736 height 21
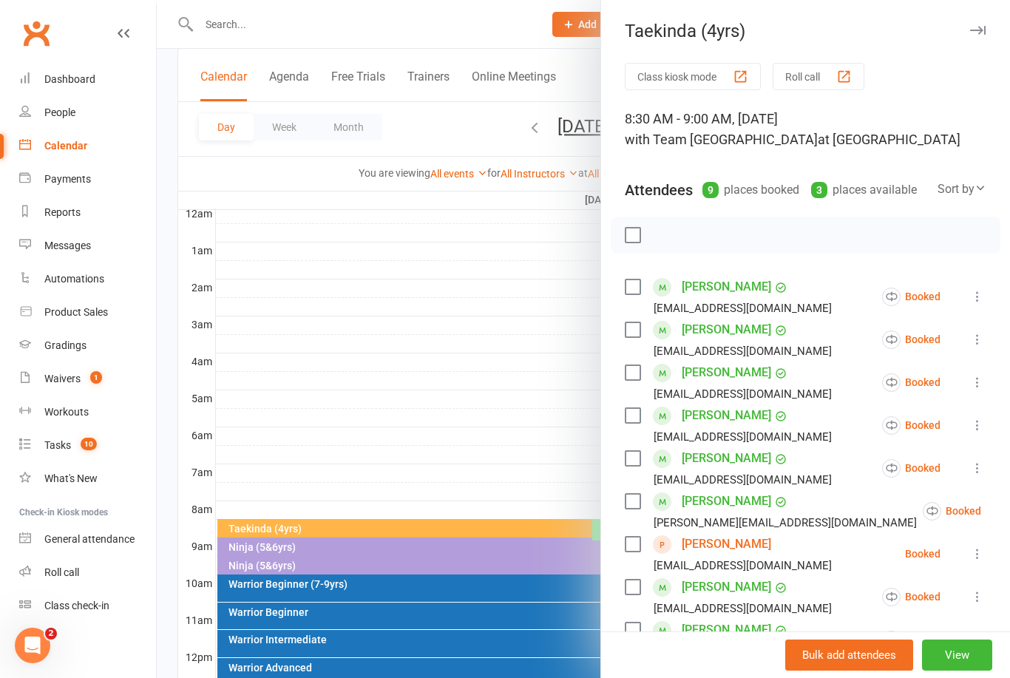
click at [407, 392] on div at bounding box center [583, 339] width 853 height 678
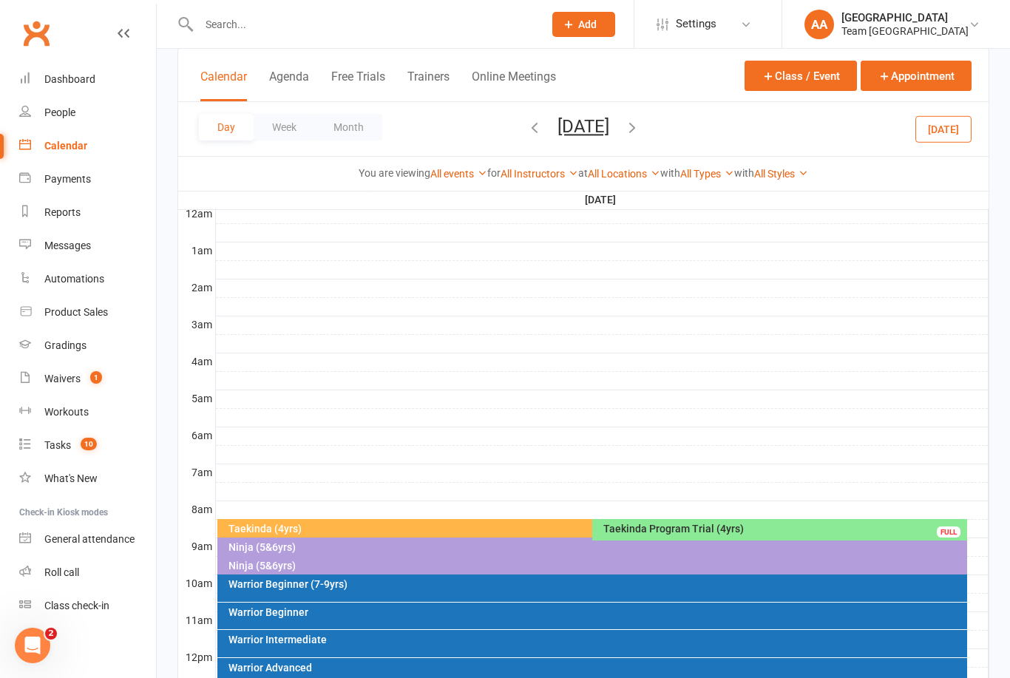
click at [234, 24] on input "text" at bounding box center [363, 24] width 339 height 21
click at [468, 529] on div "Taekinda (4yrs)" at bounding box center [589, 529] width 722 height 10
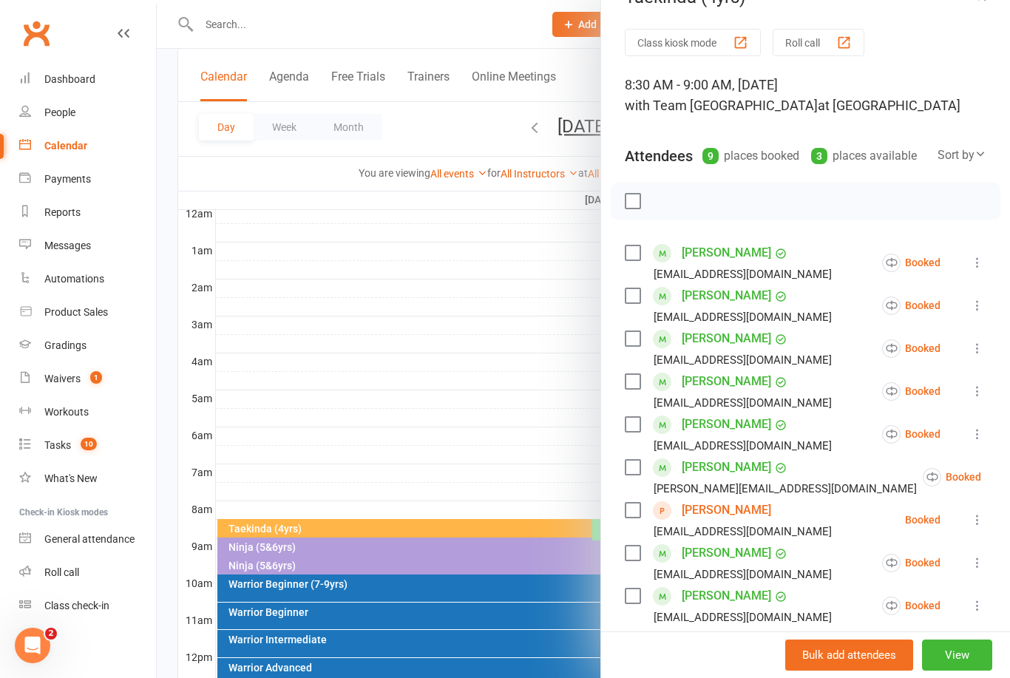
scroll to position [90, 0]
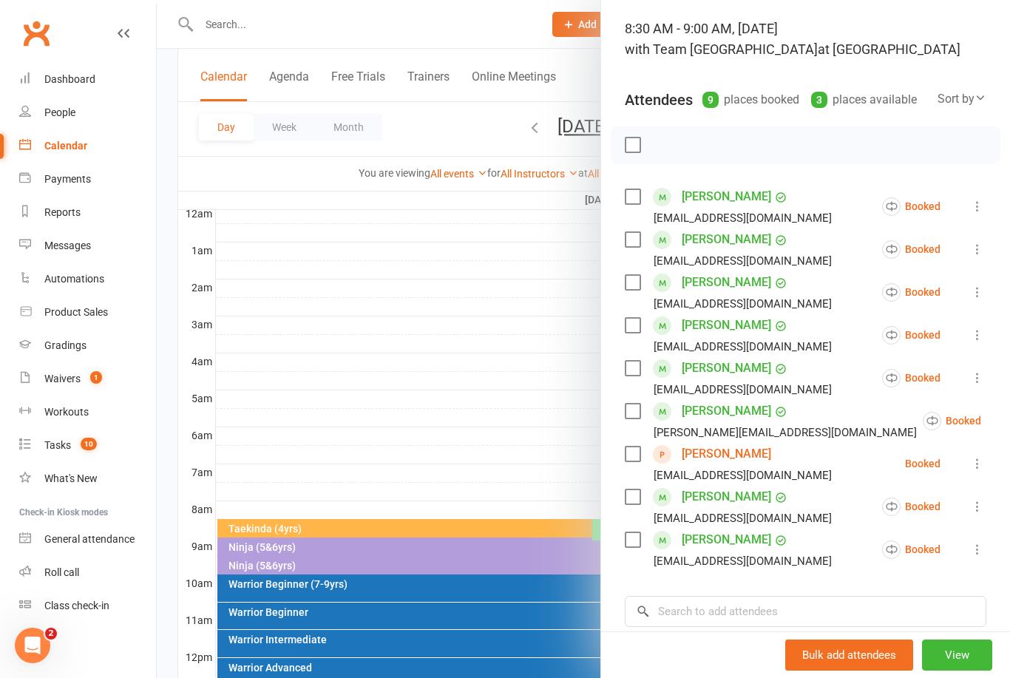
click at [726, 498] on link "[PERSON_NAME]" at bounding box center [726, 497] width 89 height 24
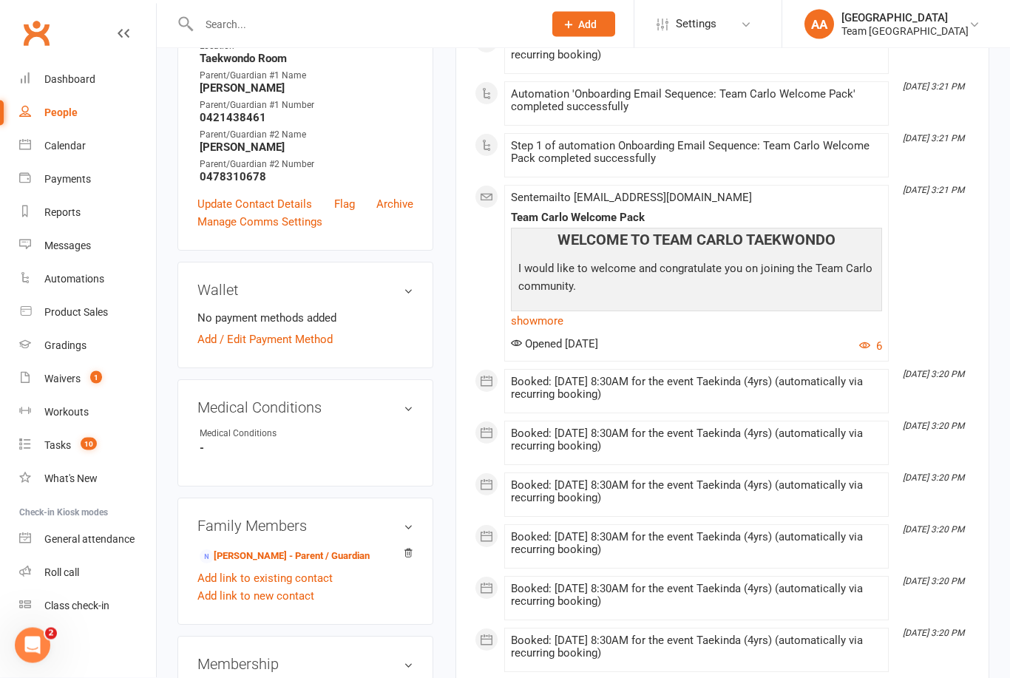
scroll to position [470, 0]
click at [280, 549] on link "Jamie Kim - Parent / Guardian" at bounding box center [285, 557] width 170 height 16
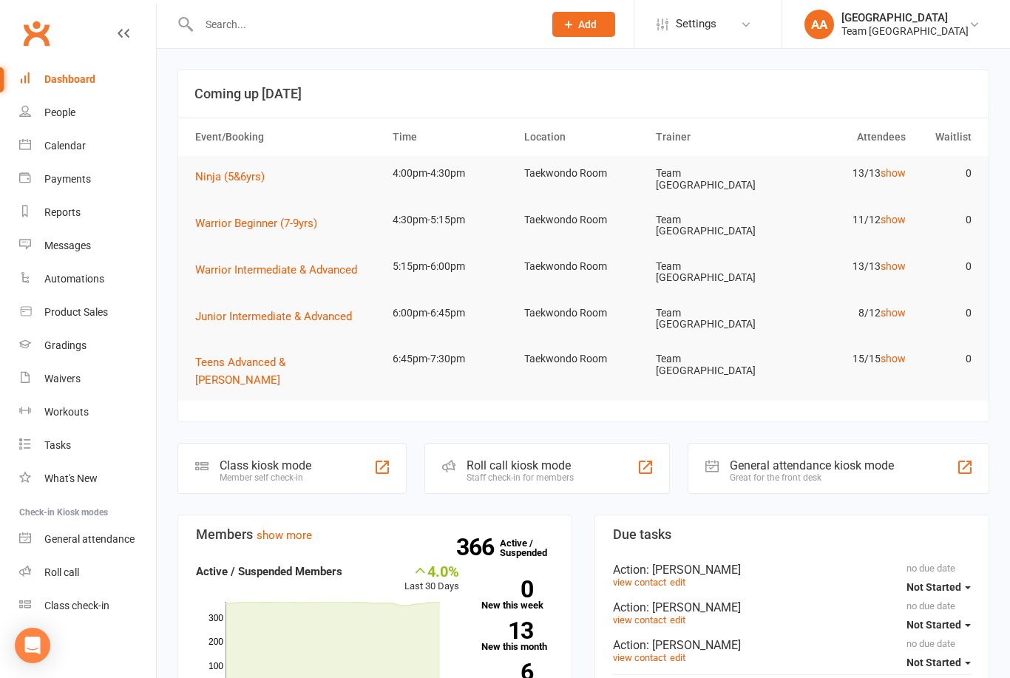
click at [75, 143] on div "Calendar" at bounding box center [64, 146] width 41 height 12
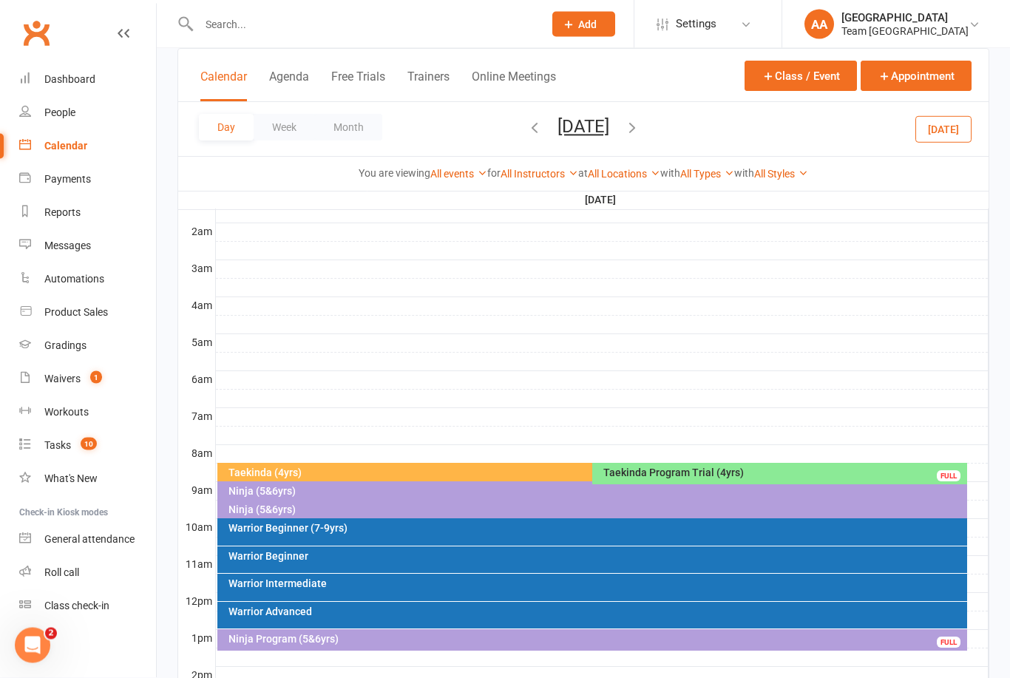
scroll to position [153, 0]
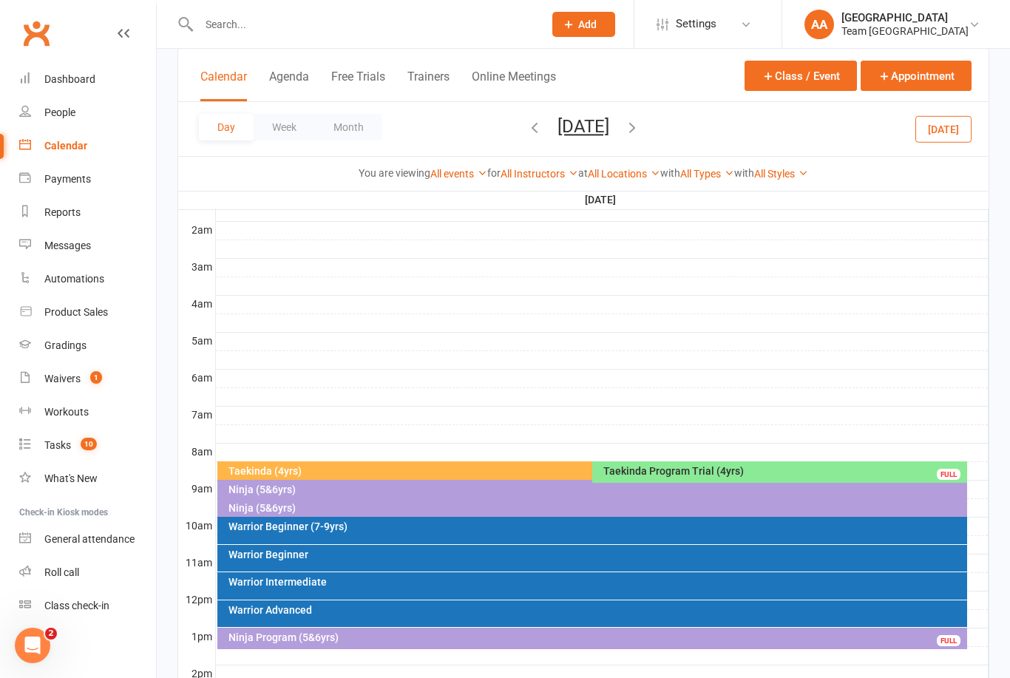
click at [609, 132] on button "Saturday, Aug 16, 2025" at bounding box center [584, 126] width 52 height 21
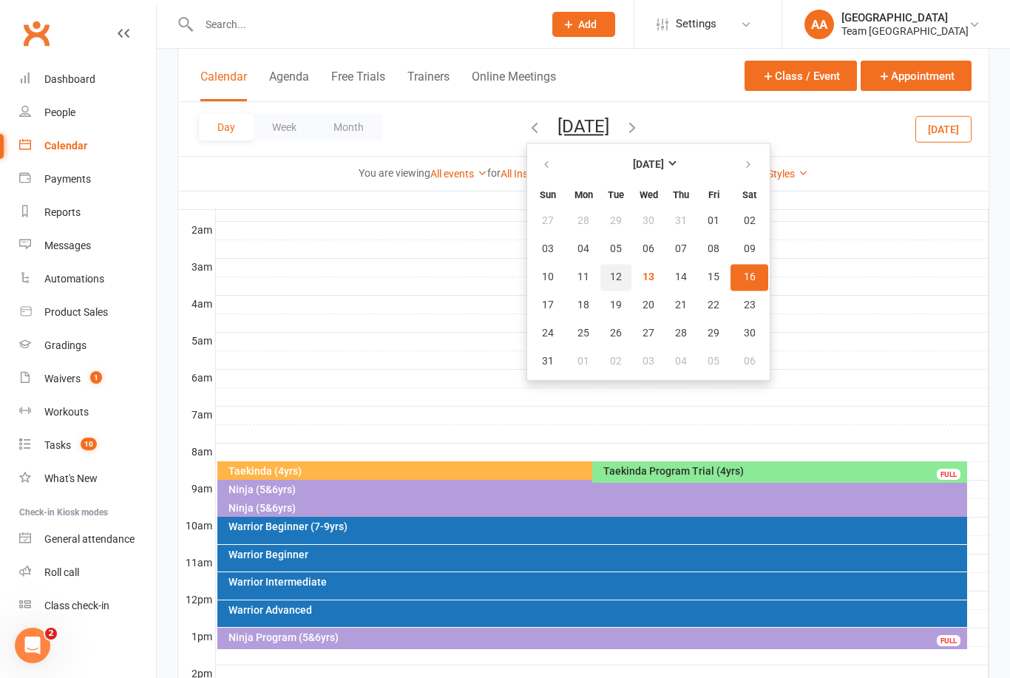
click at [610, 277] on span "12" at bounding box center [616, 277] width 12 height 12
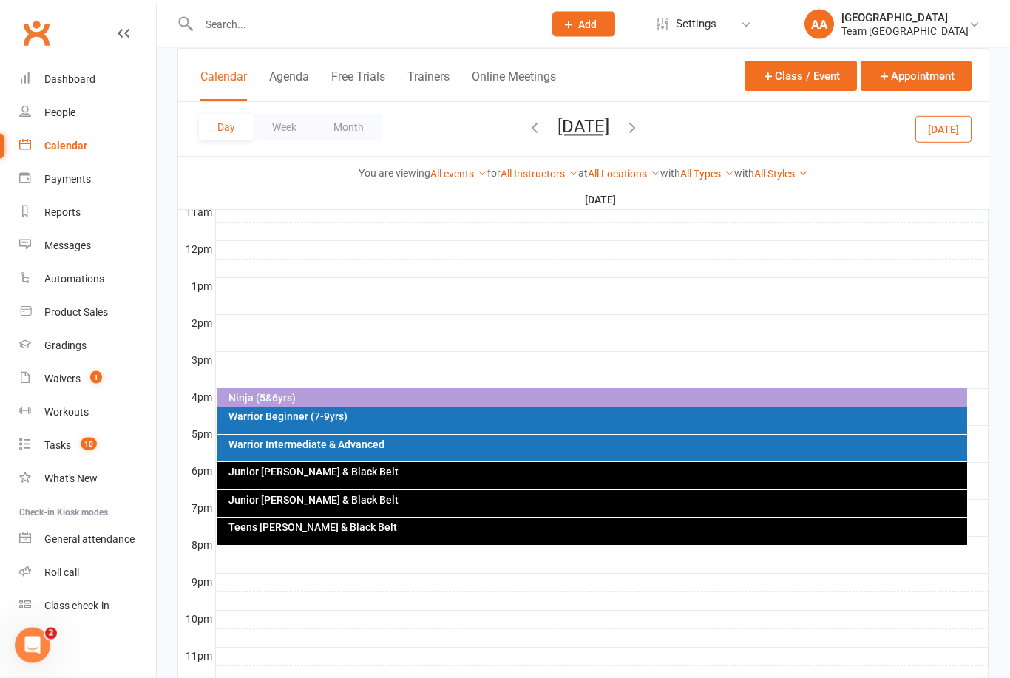
scroll to position [518, 0]
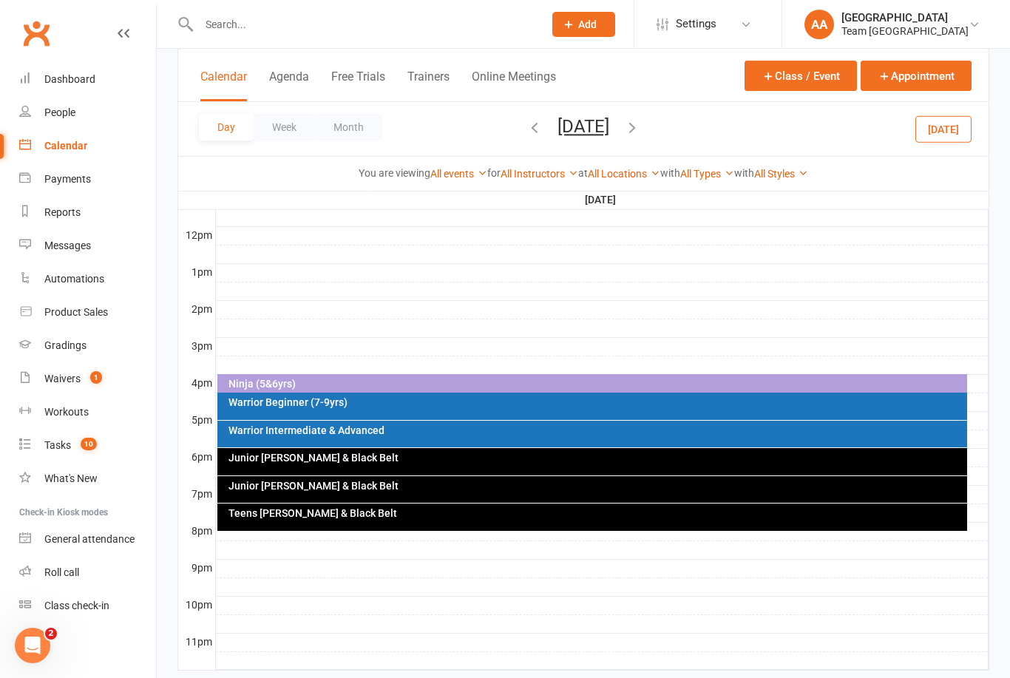
click at [558, 123] on button "Tuesday, Aug 12, 2025" at bounding box center [584, 126] width 52 height 21
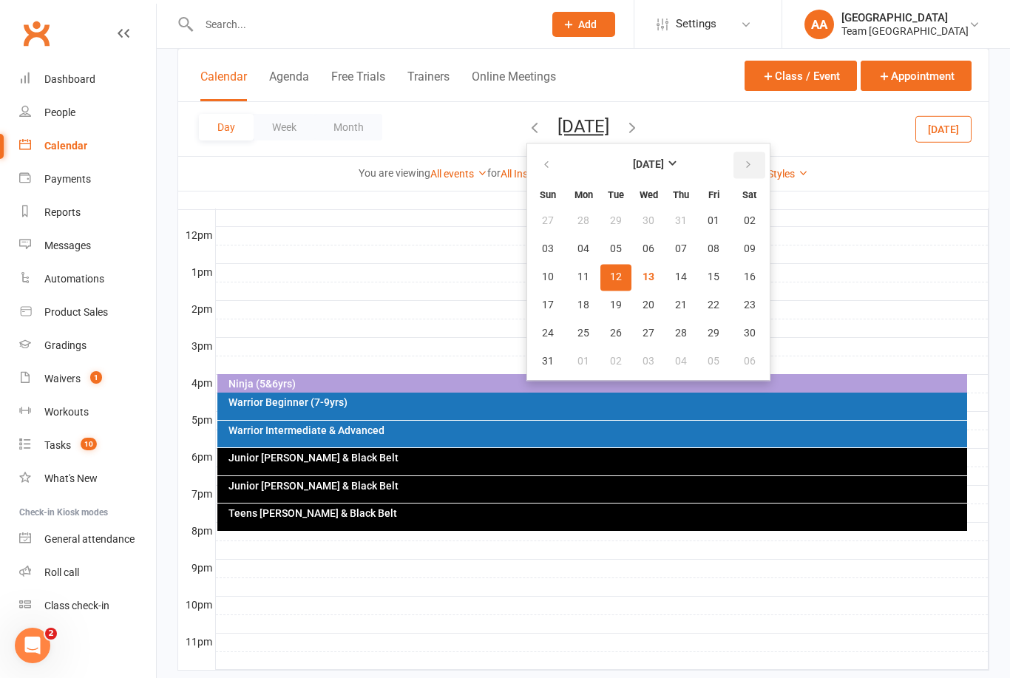
click at [734, 175] on button "button" at bounding box center [750, 165] width 32 height 27
click at [541, 160] on icon "button" at bounding box center [546, 165] width 10 height 12
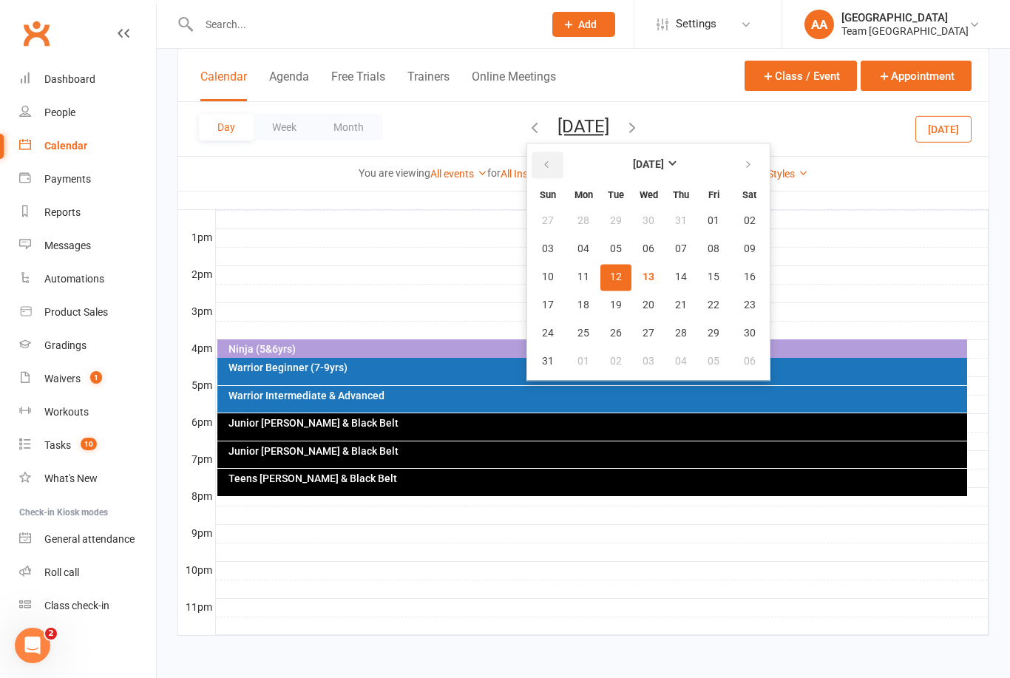
scroll to position [565, 0]
click at [633, 292] on button "20" at bounding box center [648, 305] width 31 height 27
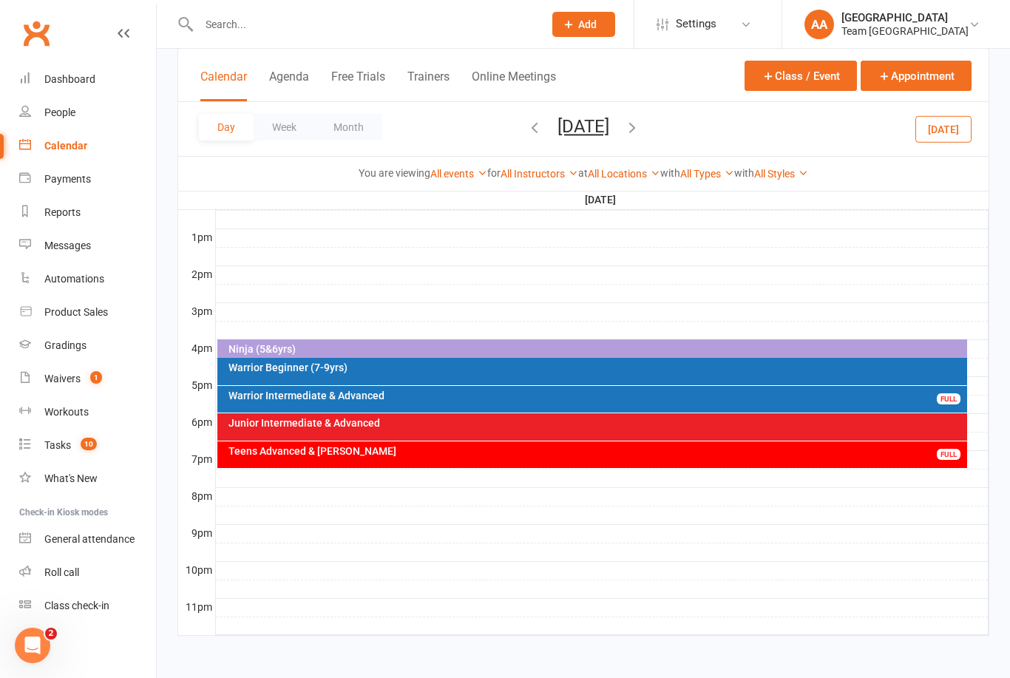
click at [609, 122] on button "Wednesday, Aug 20, 2025" at bounding box center [584, 126] width 52 height 21
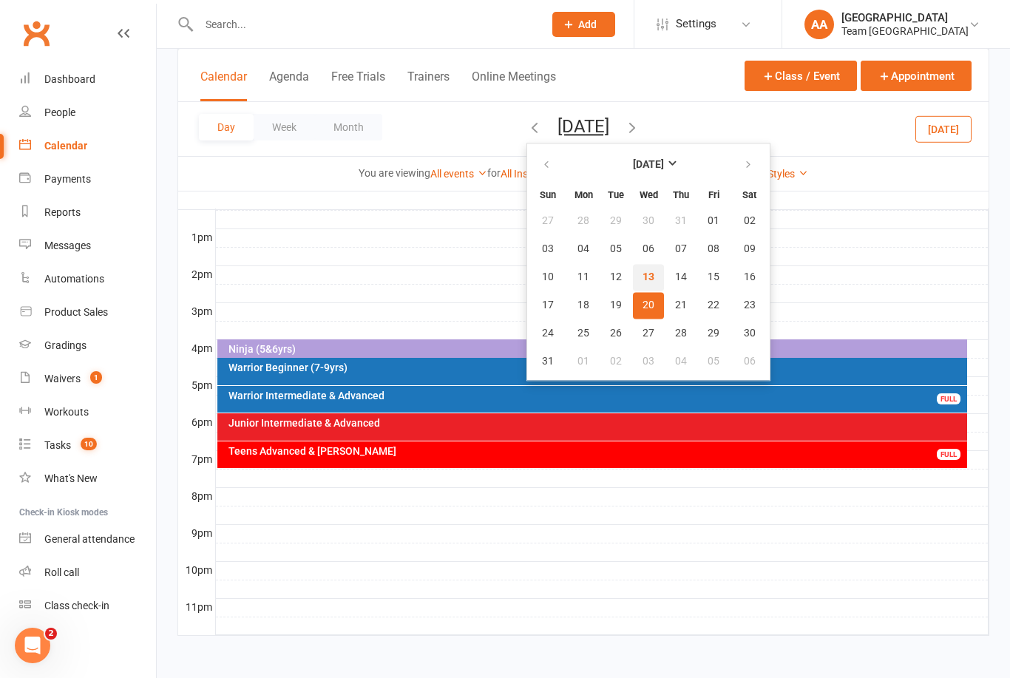
click at [643, 276] on span "13" at bounding box center [649, 277] width 12 height 12
